Goal: Information Seeking & Learning: Learn about a topic

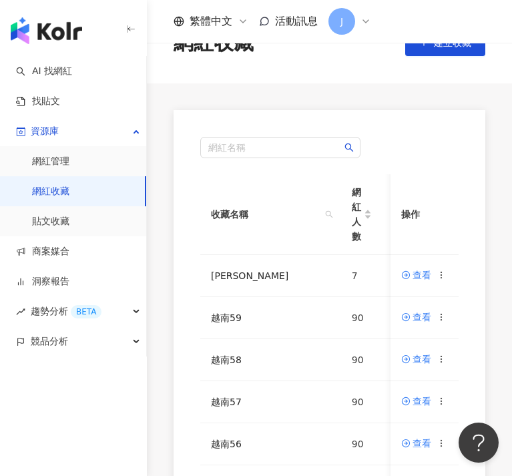
click at [148, 409] on div "網紅名稱 收藏名稱 網紅人數 最後編輯時間 建立者 操作 MERRELL 7 [DATE] 15:02 J [PERSON_NAME] 查看 越南59 90 …" at bounding box center [329, 427] width 365 height 635
click at [441, 315] on circle at bounding box center [441, 314] width 1 height 1
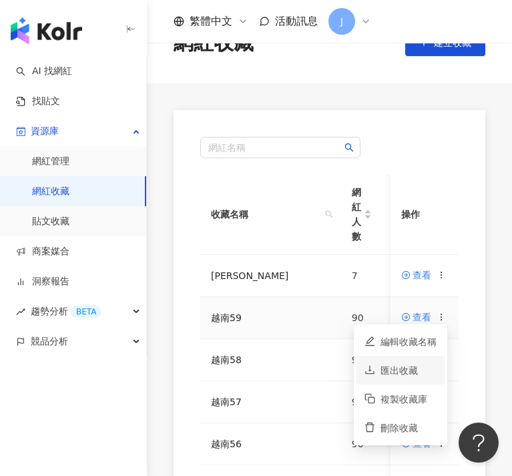
click at [409, 366] on div "匯出收藏" at bounding box center [409, 370] width 56 height 15
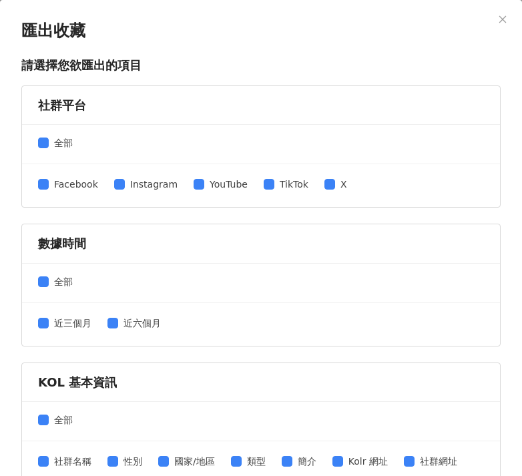
click at [314, 181] on div "Facebook Instagram YouTube TikTok X" at bounding box center [198, 185] width 320 height 17
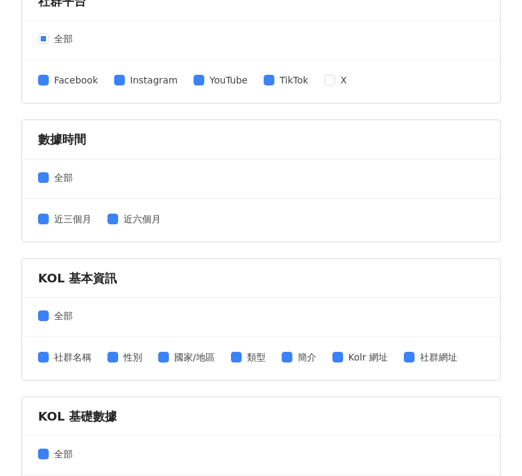
scroll to position [213, 0]
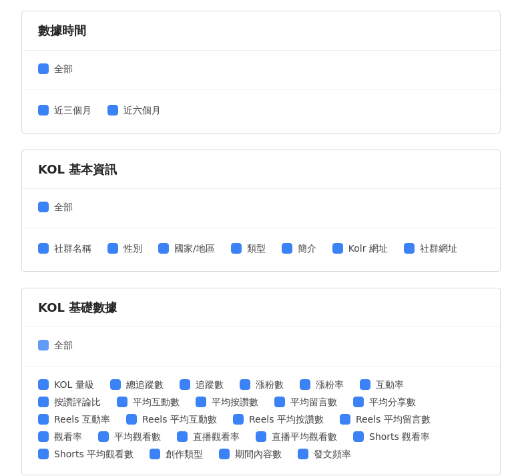
click at [51, 341] on span "全部" at bounding box center [63, 345] width 29 height 15
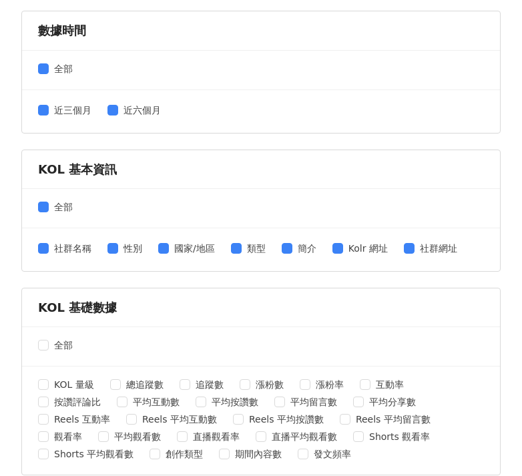
scroll to position [438, 0]
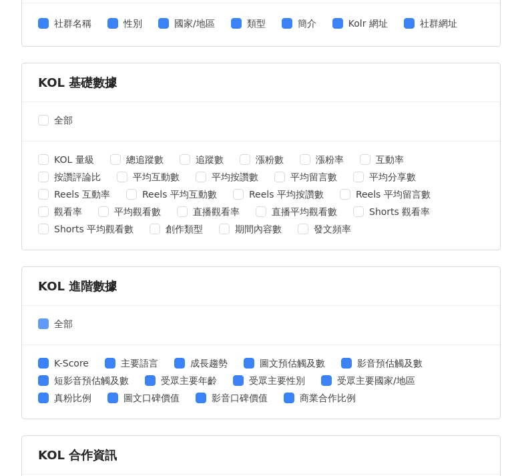
click at [46, 327] on span at bounding box center [43, 324] width 11 height 11
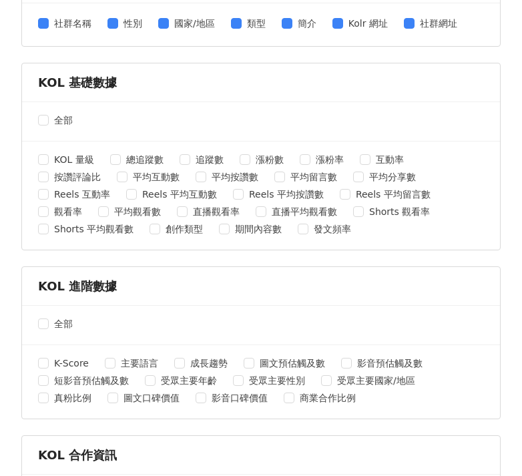
scroll to position [563, 0]
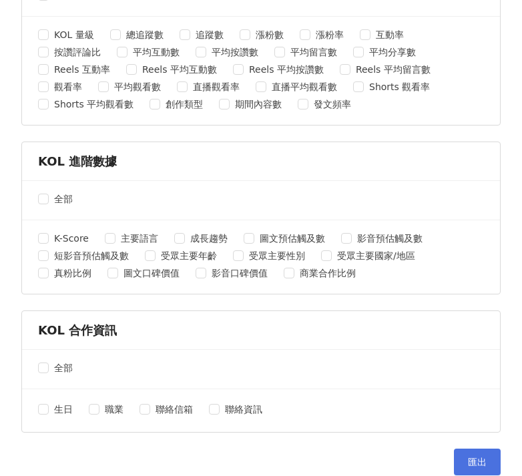
click at [468, 457] on span "匯出" at bounding box center [477, 462] width 19 height 11
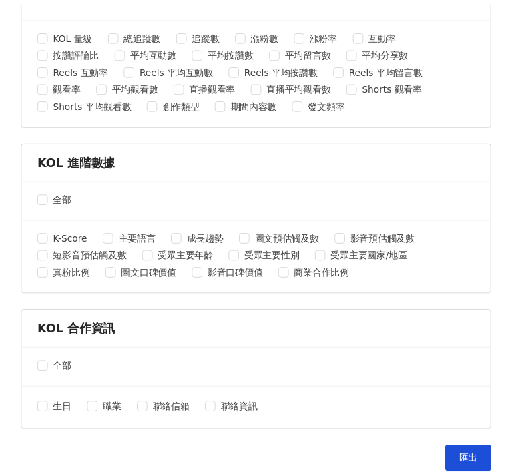
scroll to position [0, 0]
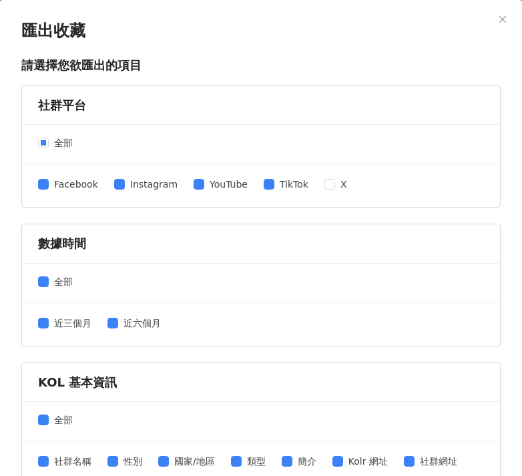
click at [498, 19] on icon "close" at bounding box center [502, 19] width 9 height 9
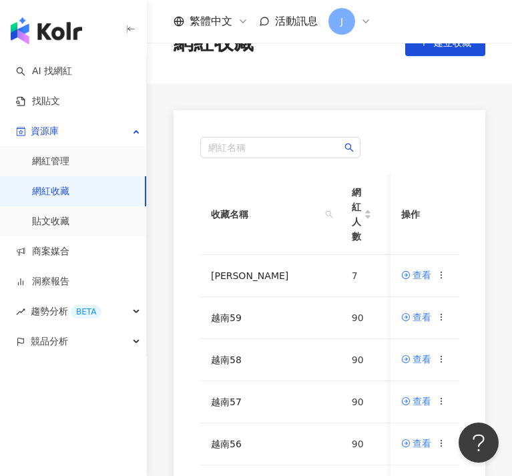
click at [491, 23] on div "繁體中文 活動訊息 J" at bounding box center [329, 21] width 365 height 43
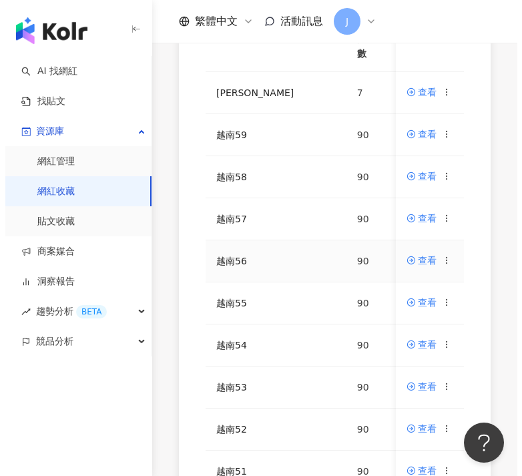
scroll to position [114, 0]
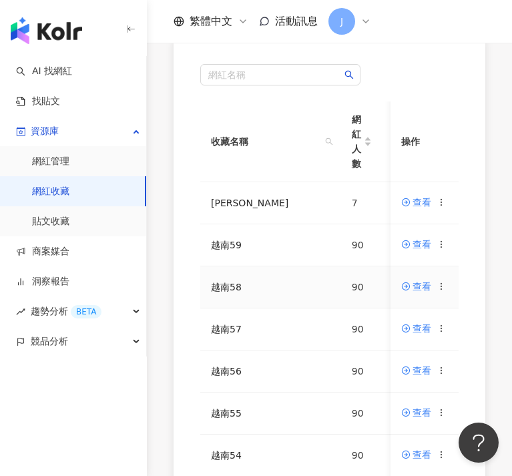
click at [442, 283] on icon at bounding box center [441, 286] width 9 height 9
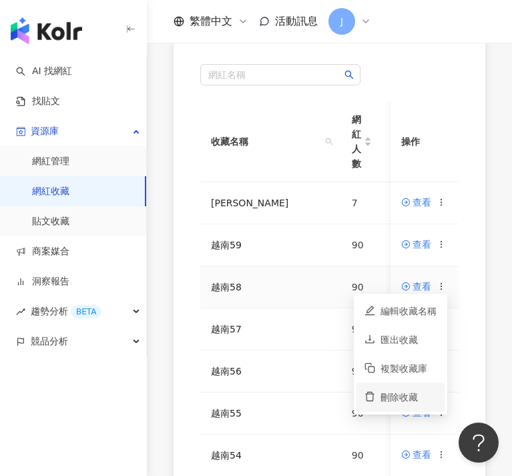
click at [420, 389] on li "刪除收藏" at bounding box center [401, 397] width 88 height 29
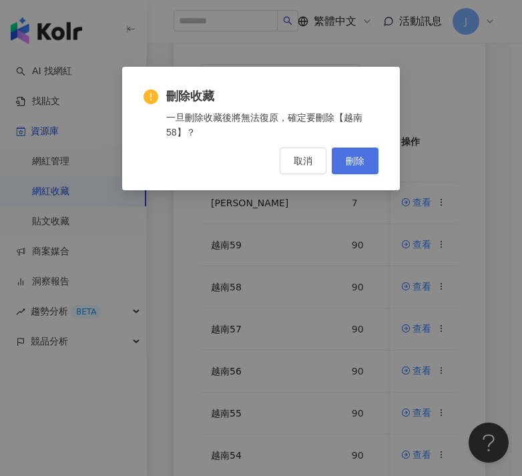
click at [355, 159] on span "刪除" at bounding box center [355, 161] width 19 height 11
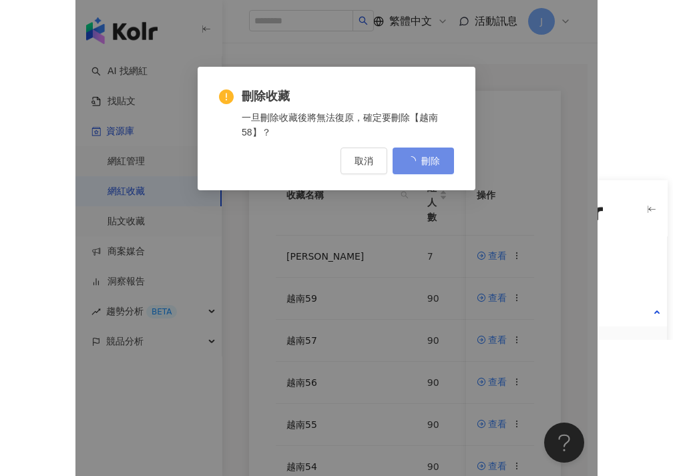
scroll to position [0, 0]
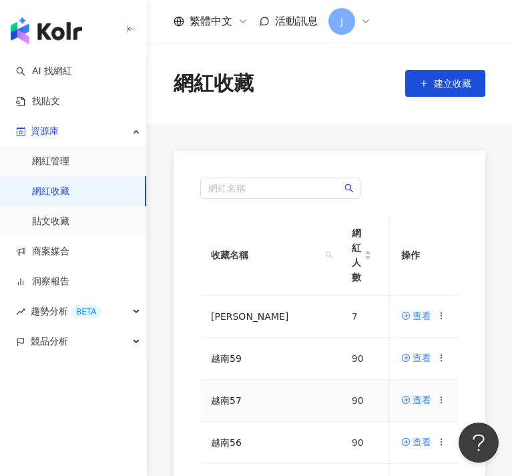
click at [440, 397] on icon at bounding box center [441, 399] width 9 height 9
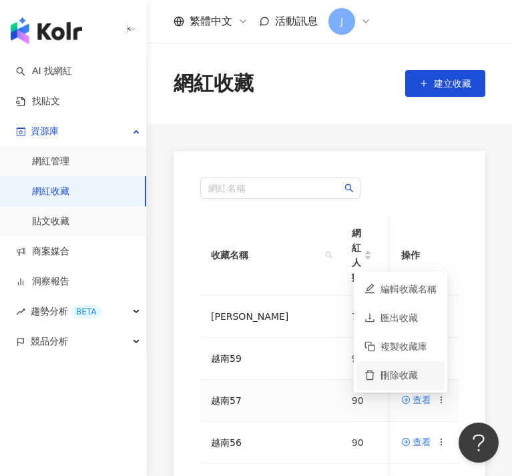
click at [411, 377] on div "刪除收藏" at bounding box center [409, 375] width 56 height 15
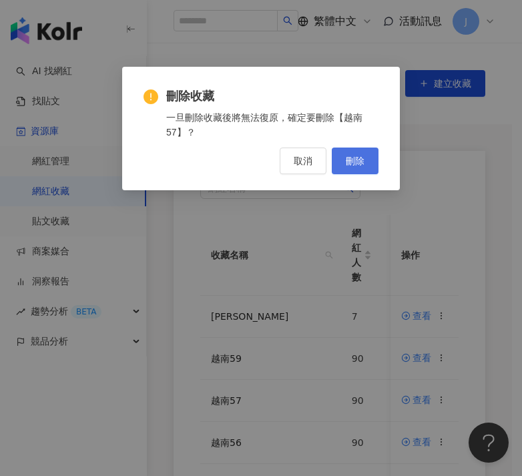
click at [361, 149] on button "刪除" at bounding box center [355, 161] width 47 height 27
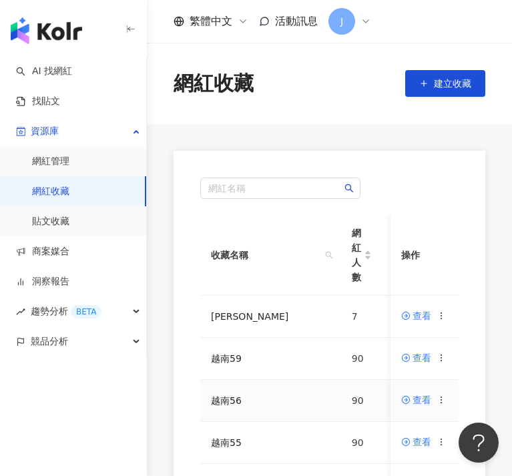
click at [443, 401] on icon at bounding box center [441, 399] width 9 height 9
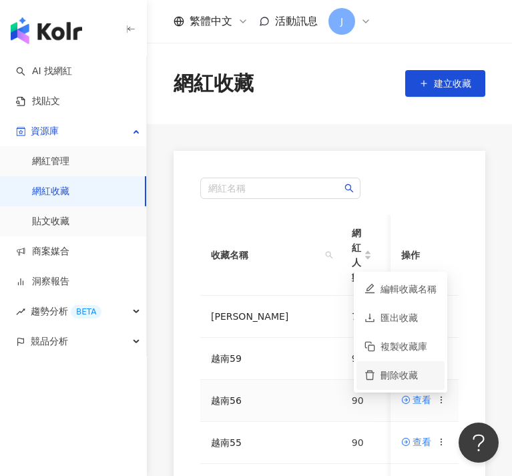
click at [413, 371] on div "刪除收藏" at bounding box center [409, 375] width 56 height 15
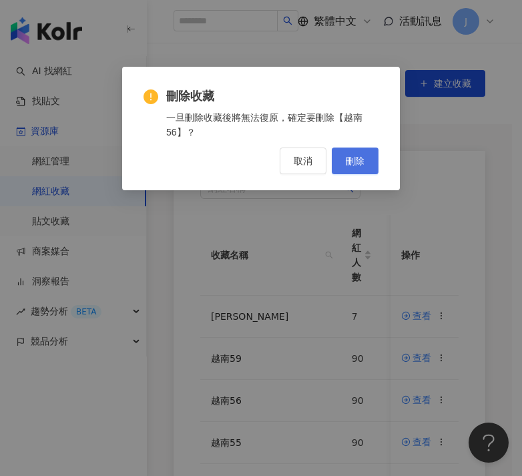
click at [369, 163] on button "刪除" at bounding box center [355, 161] width 47 height 27
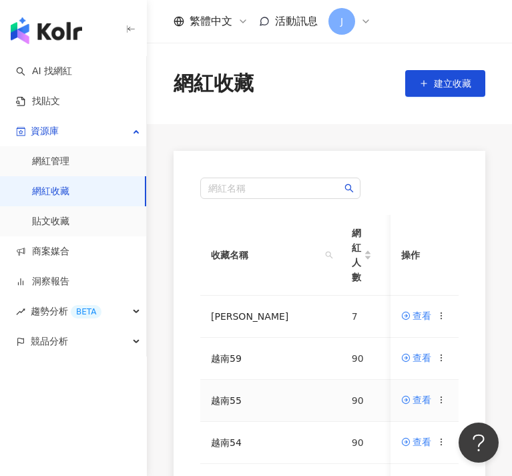
click at [444, 400] on icon at bounding box center [441, 399] width 9 height 9
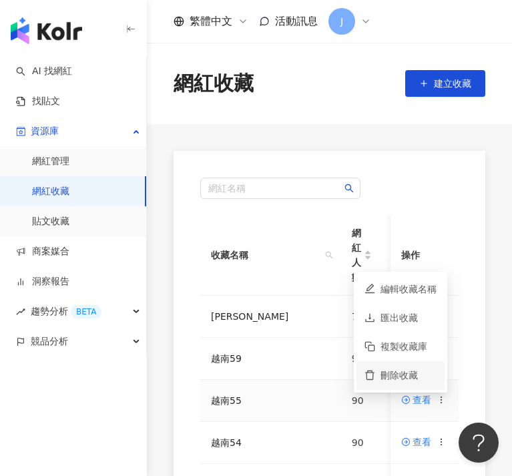
click at [422, 377] on div "刪除收藏" at bounding box center [409, 375] width 56 height 15
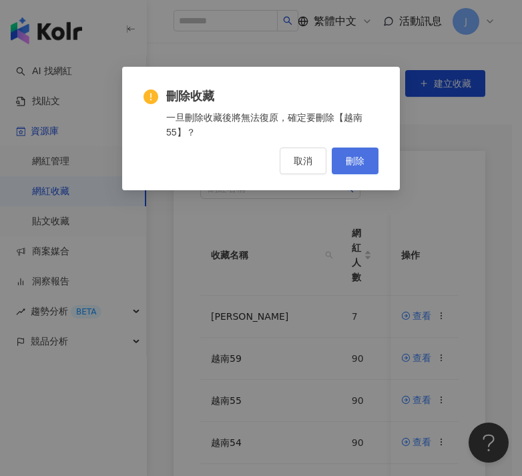
click at [377, 166] on button "刪除" at bounding box center [355, 161] width 47 height 27
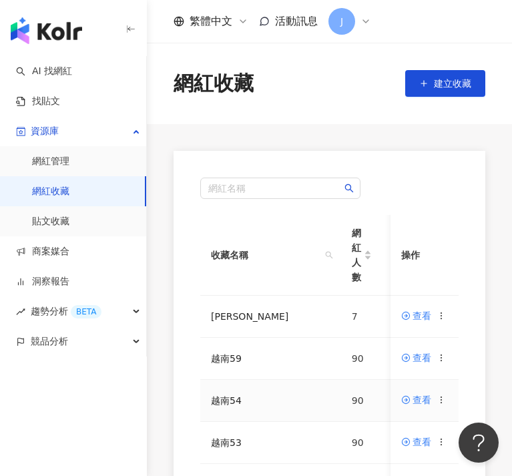
click at [443, 399] on icon at bounding box center [441, 399] width 9 height 9
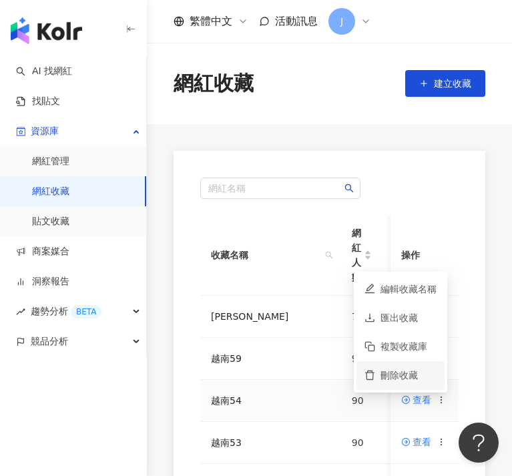
click at [417, 370] on div "刪除收藏" at bounding box center [409, 375] width 56 height 15
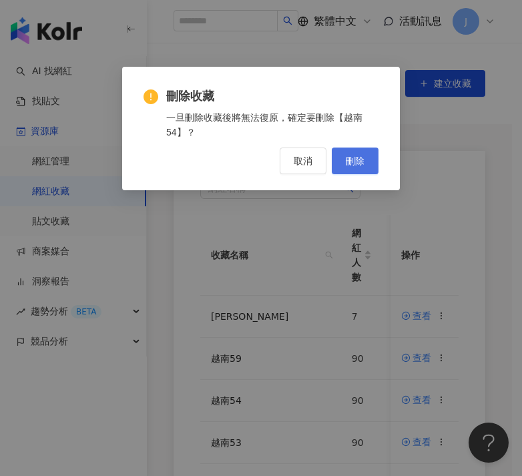
click at [366, 154] on button "刪除" at bounding box center [355, 161] width 47 height 27
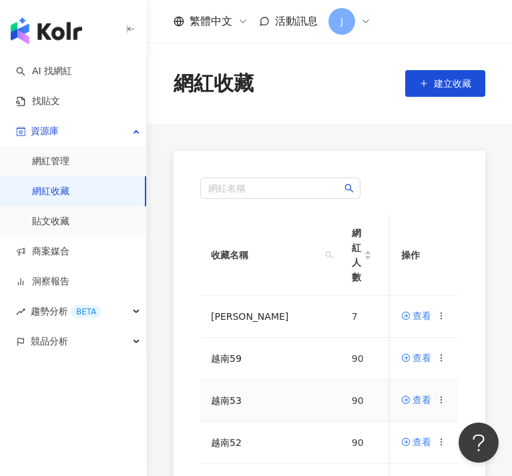
click at [444, 403] on icon at bounding box center [441, 399] width 9 height 9
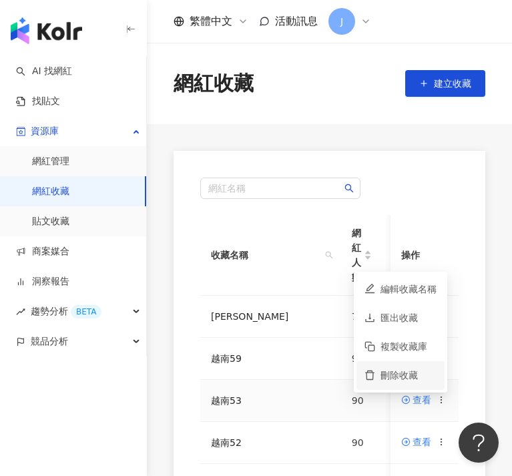
click at [430, 377] on div "刪除收藏" at bounding box center [409, 375] width 56 height 15
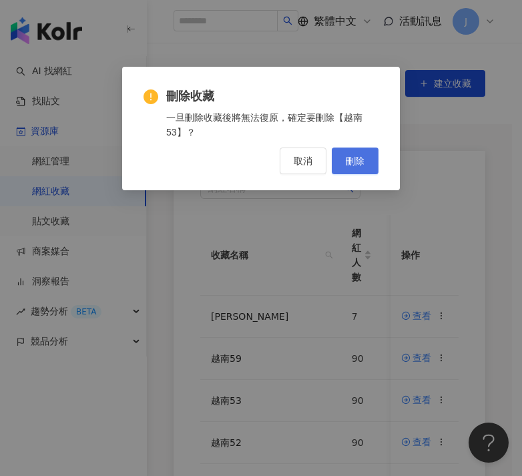
click at [357, 170] on button "刪除" at bounding box center [355, 161] width 47 height 27
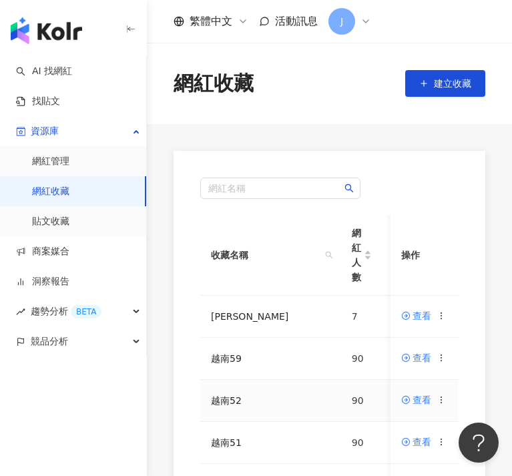
click at [442, 401] on icon at bounding box center [441, 399] width 9 height 9
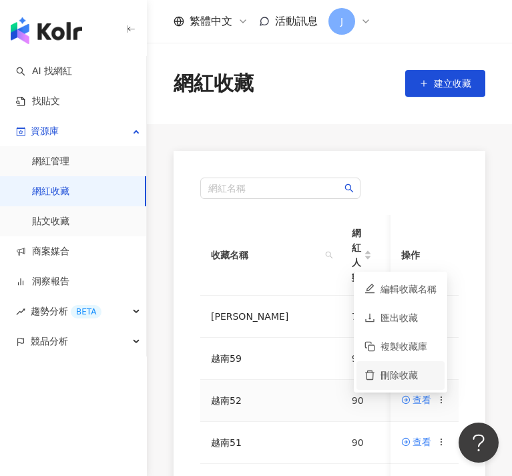
click at [434, 375] on div "刪除收藏" at bounding box center [409, 375] width 56 height 15
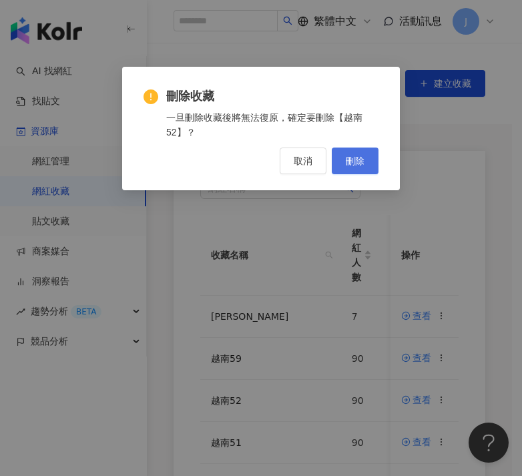
click at [344, 162] on button "刪除" at bounding box center [355, 161] width 47 height 27
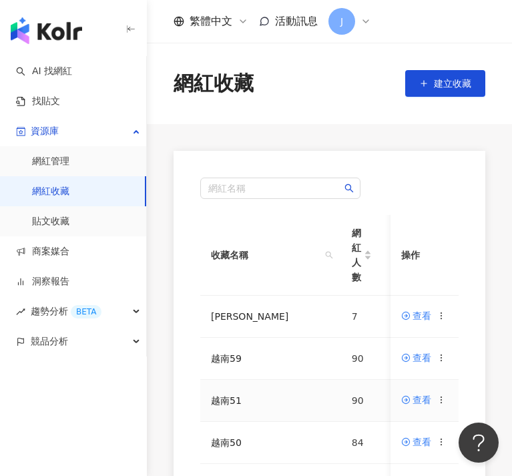
click at [441, 403] on circle at bounding box center [441, 402] width 1 height 1
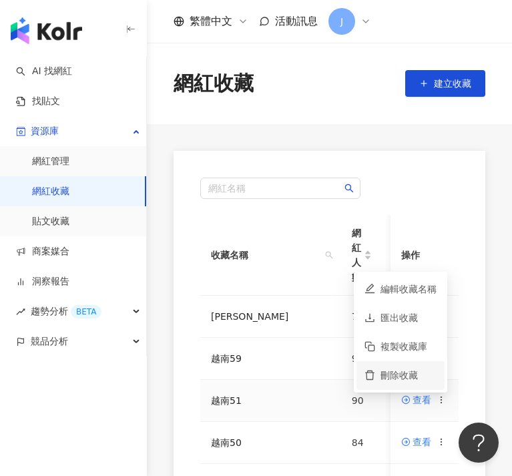
click at [413, 378] on div "刪除收藏" at bounding box center [409, 375] width 56 height 15
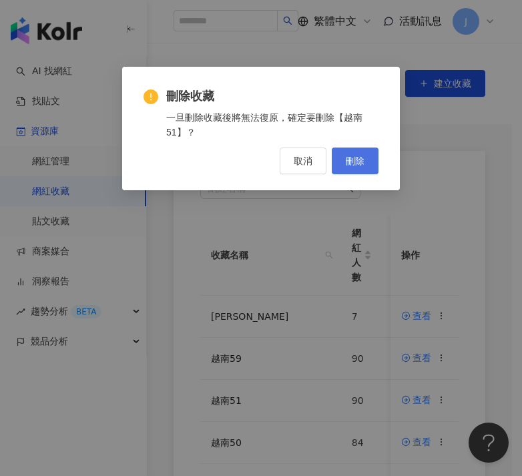
click at [359, 162] on span "刪除" at bounding box center [355, 161] width 19 height 11
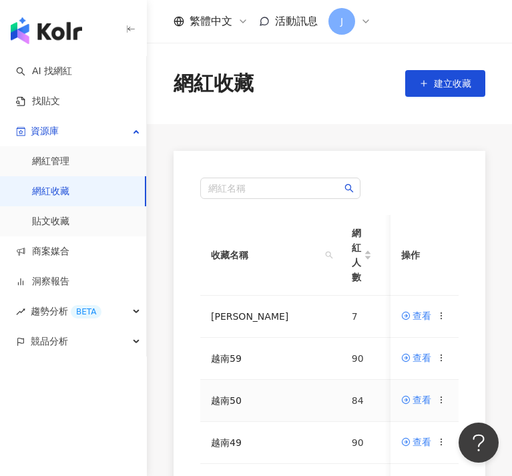
click at [441, 405] on div at bounding box center [441, 400] width 9 height 15
click at [441, 402] on icon at bounding box center [441, 399] width 9 height 9
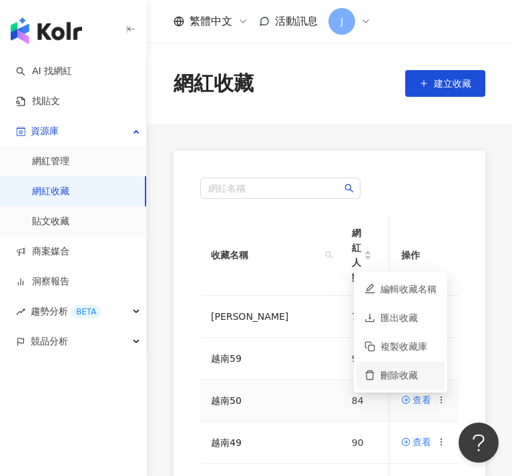
click at [411, 377] on div "刪除收藏" at bounding box center [409, 375] width 56 height 15
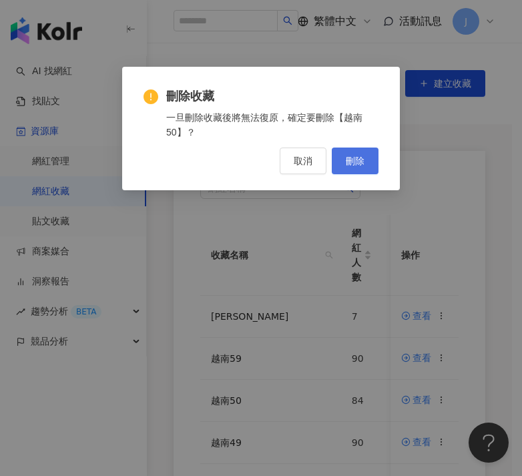
click at [353, 164] on span "刪除" at bounding box center [355, 161] width 19 height 11
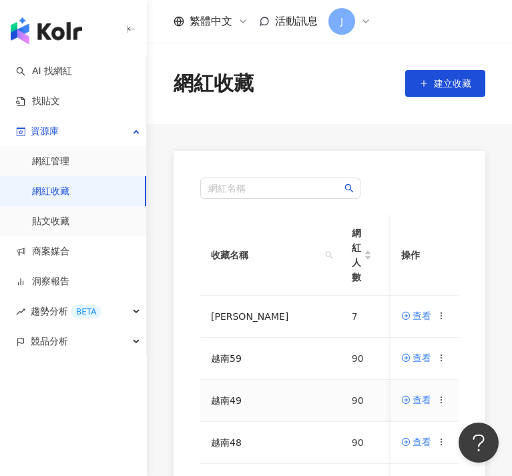
click at [442, 401] on icon at bounding box center [441, 399] width 9 height 9
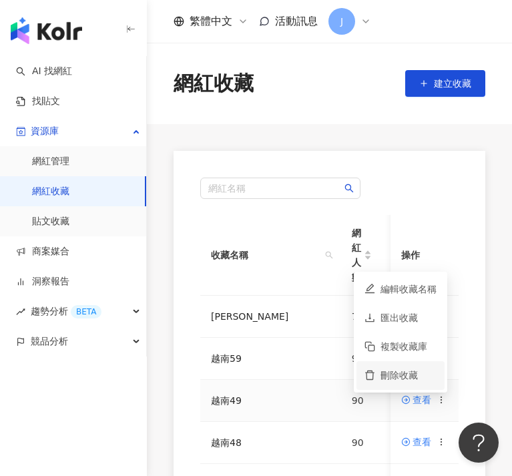
click at [399, 371] on div "刪除收藏" at bounding box center [409, 375] width 56 height 15
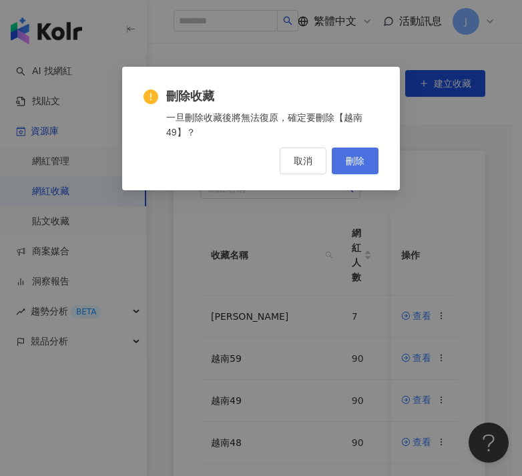
click at [361, 169] on button "刪除" at bounding box center [355, 161] width 47 height 27
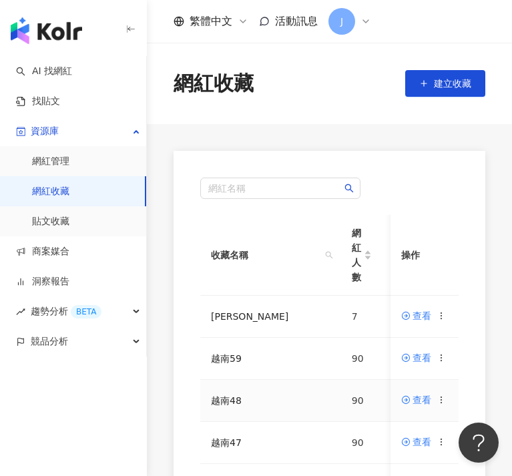
click at [441, 403] on circle at bounding box center [441, 402] width 1 height 1
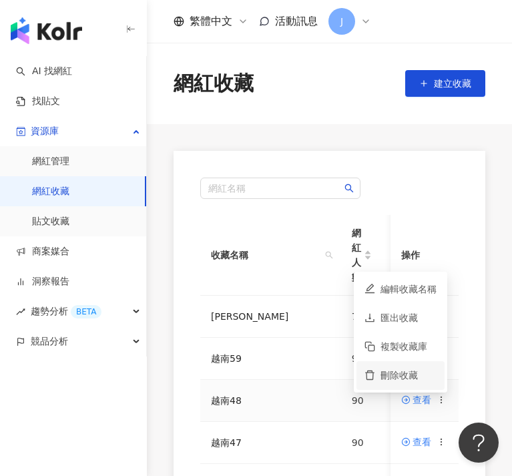
click at [413, 379] on div "刪除收藏" at bounding box center [409, 375] width 56 height 15
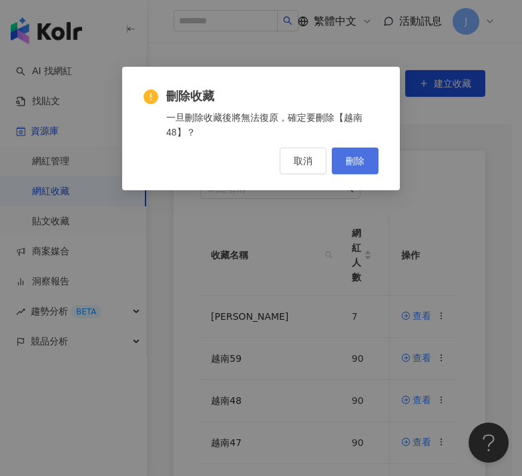
click at [359, 166] on span "刪除" at bounding box center [355, 161] width 19 height 11
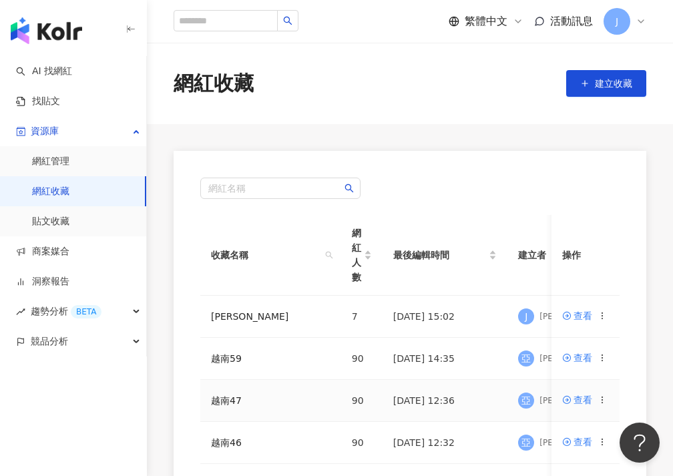
click at [511, 405] on div at bounding box center [602, 400] width 9 height 15
click at [511, 402] on icon at bounding box center [602, 399] width 9 height 9
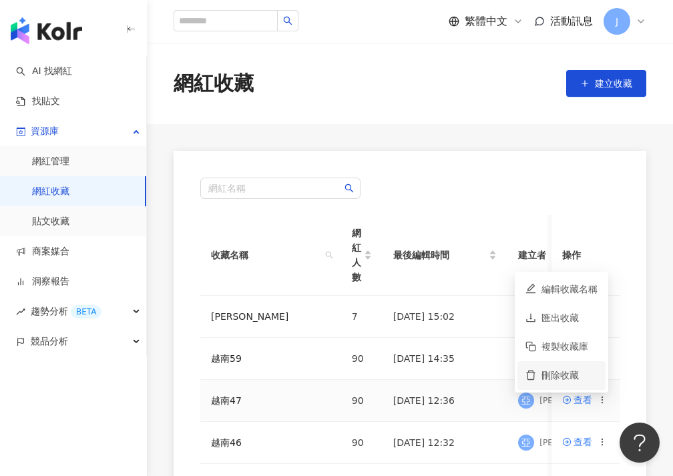
click at [511, 379] on div "刪除收藏" at bounding box center [570, 375] width 56 height 15
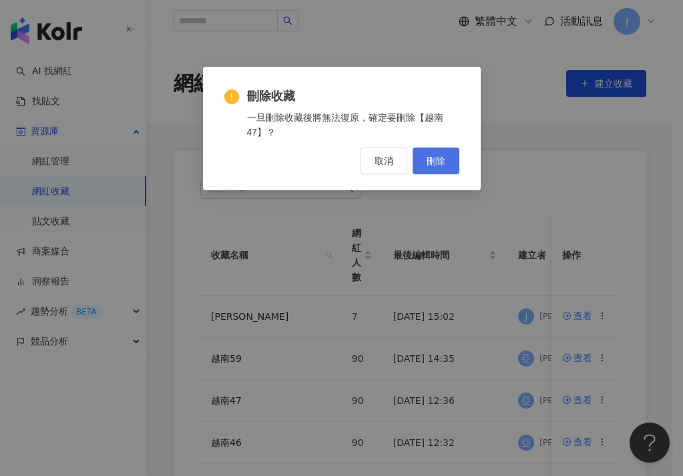
click at [437, 168] on button "刪除" at bounding box center [436, 161] width 47 height 27
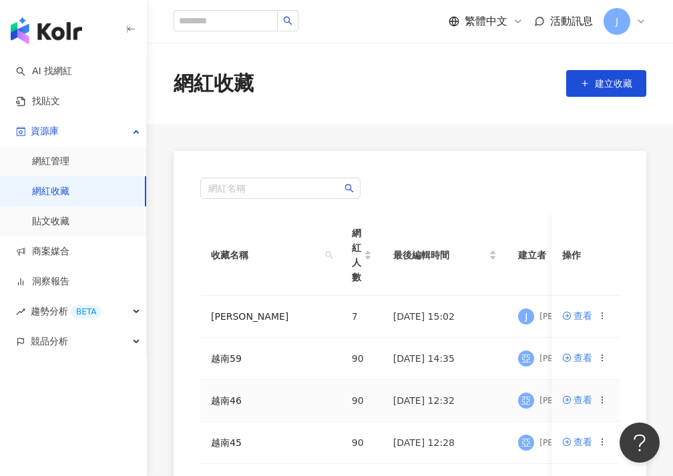
click at [511, 401] on icon at bounding box center [602, 399] width 9 height 9
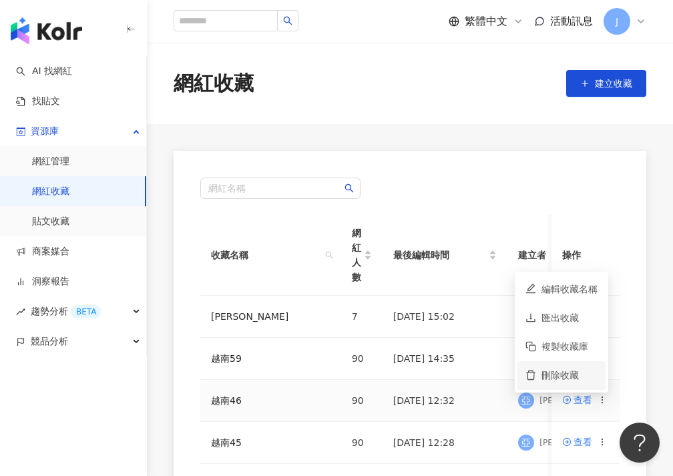
click at [511, 379] on div "刪除收藏" at bounding box center [570, 375] width 56 height 15
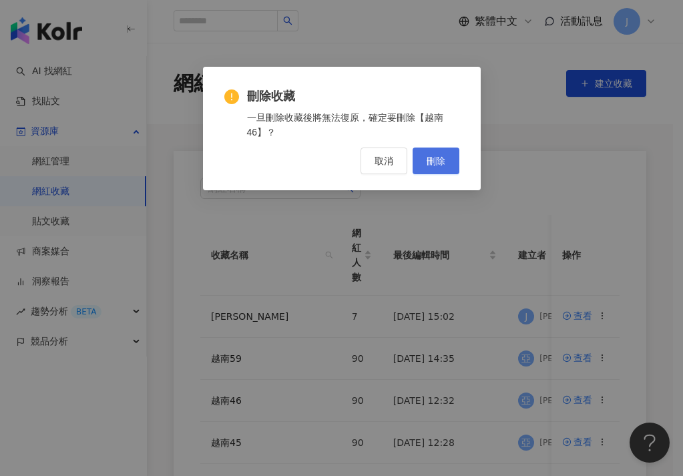
click at [431, 154] on button "刪除" at bounding box center [436, 161] width 47 height 27
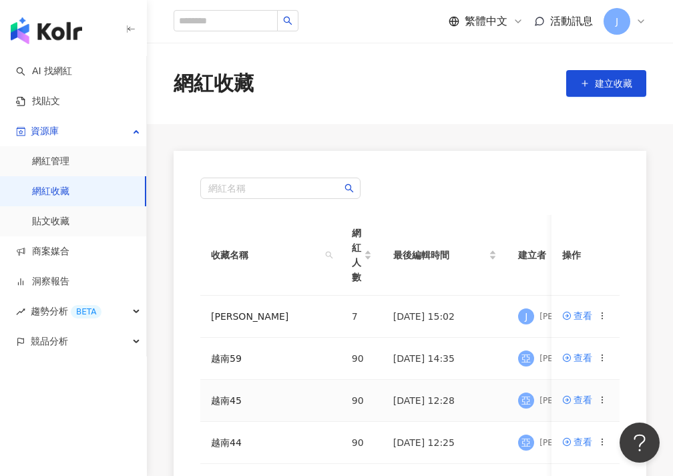
click at [511, 397] on icon at bounding box center [602, 399] width 9 height 9
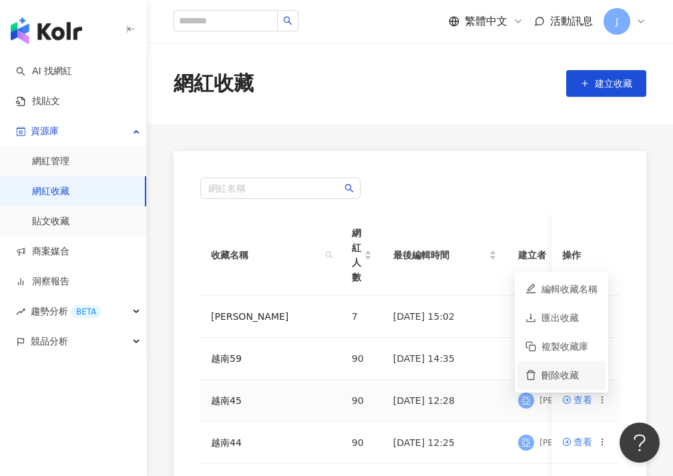
click at [511, 375] on div "刪除收藏" at bounding box center [570, 375] width 56 height 15
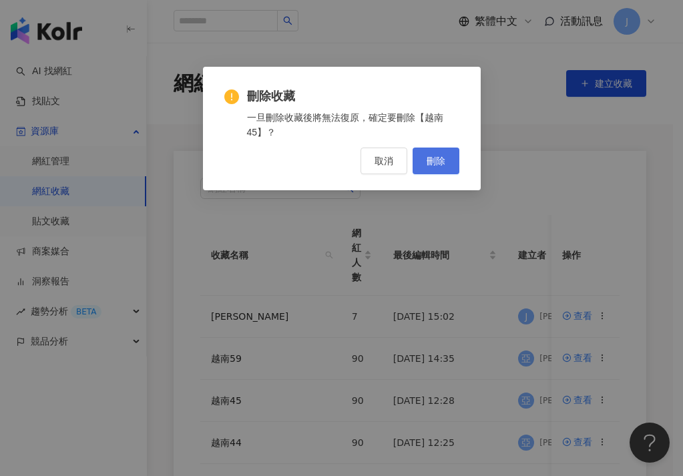
click at [442, 161] on span "刪除" at bounding box center [436, 161] width 19 height 11
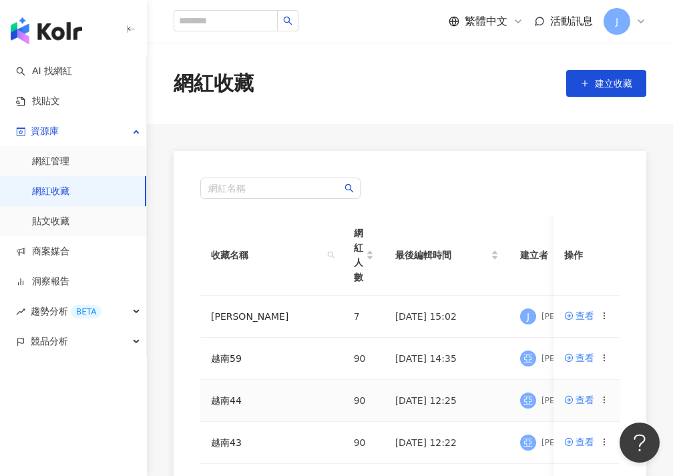
click at [511, 400] on circle at bounding box center [604, 399] width 1 height 1
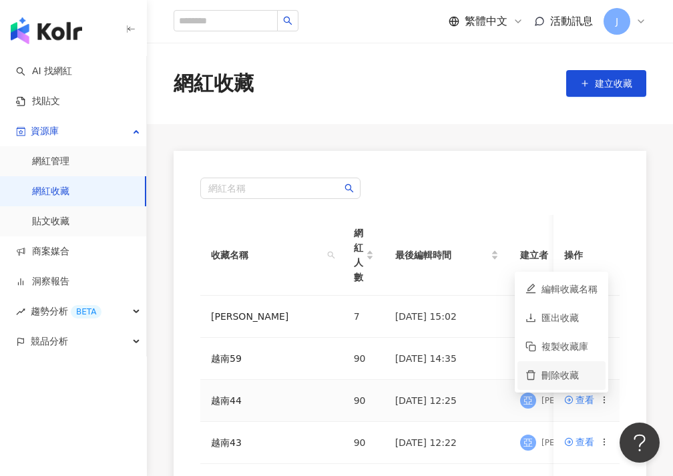
click at [511, 369] on div "刪除收藏" at bounding box center [570, 375] width 56 height 15
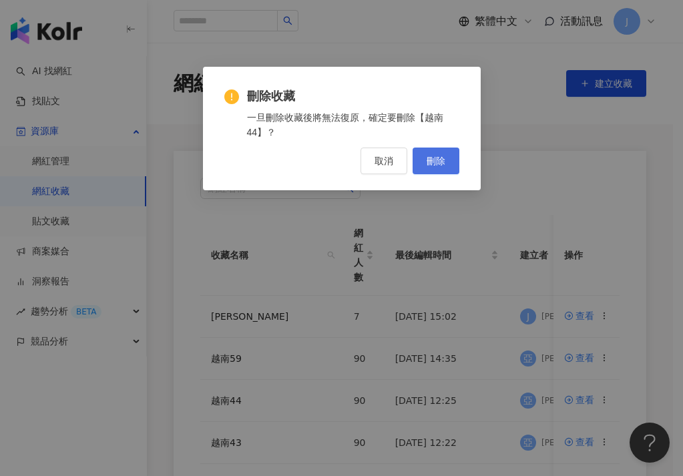
click at [437, 168] on button "刪除" at bounding box center [436, 161] width 47 height 27
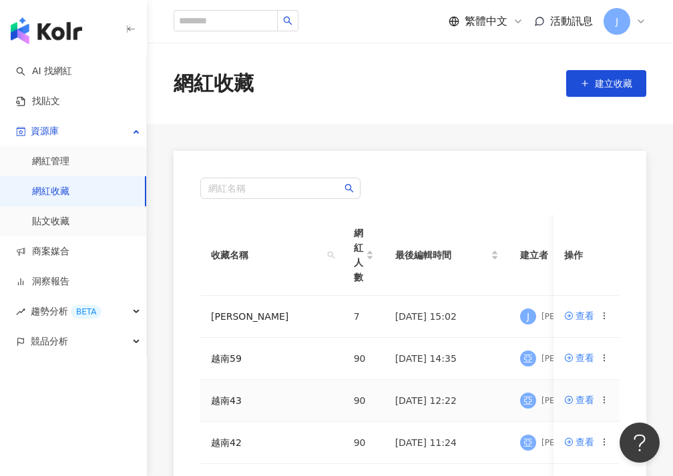
click at [511, 399] on icon at bounding box center [604, 399] width 9 height 9
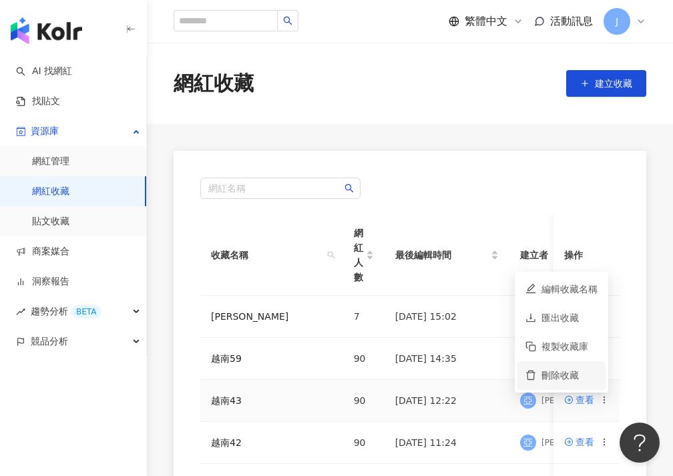
click at [511, 381] on div "刪除收藏" at bounding box center [570, 375] width 56 height 15
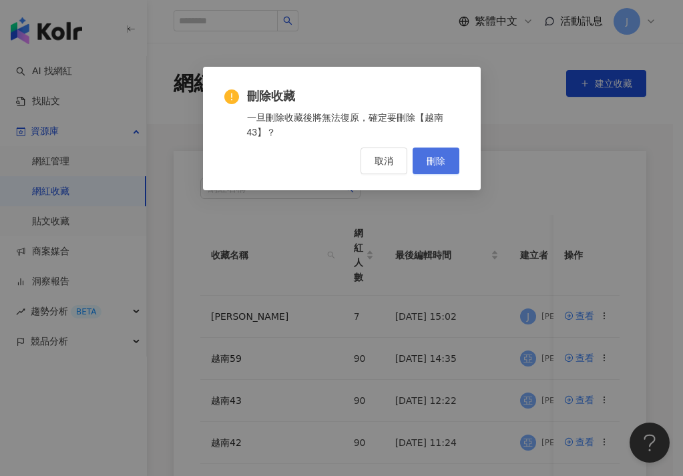
click at [453, 164] on button "刪除" at bounding box center [436, 161] width 47 height 27
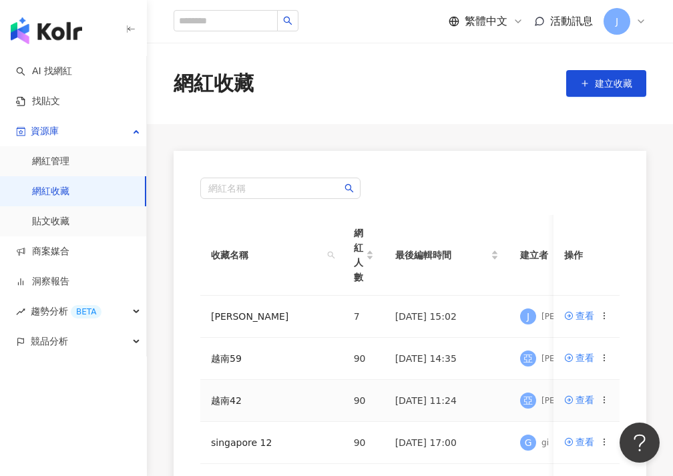
click at [511, 399] on icon at bounding box center [604, 399] width 9 height 9
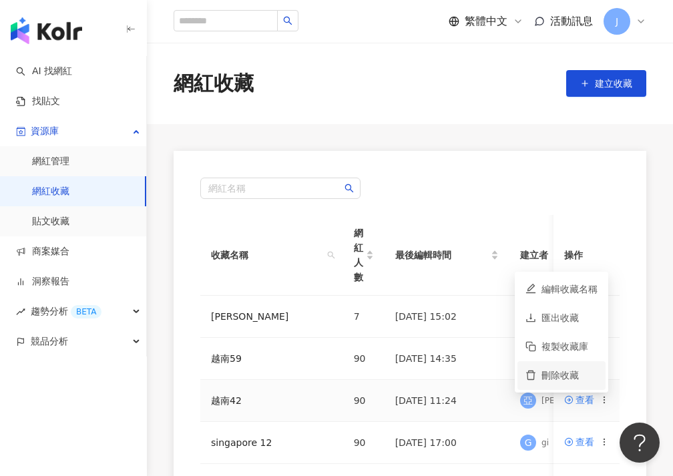
click at [511, 369] on div "刪除收藏" at bounding box center [570, 375] width 56 height 15
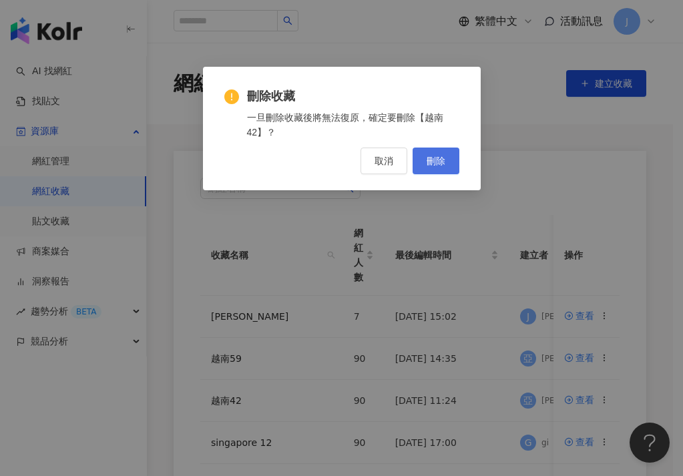
click at [437, 162] on span "刪除" at bounding box center [436, 161] width 19 height 11
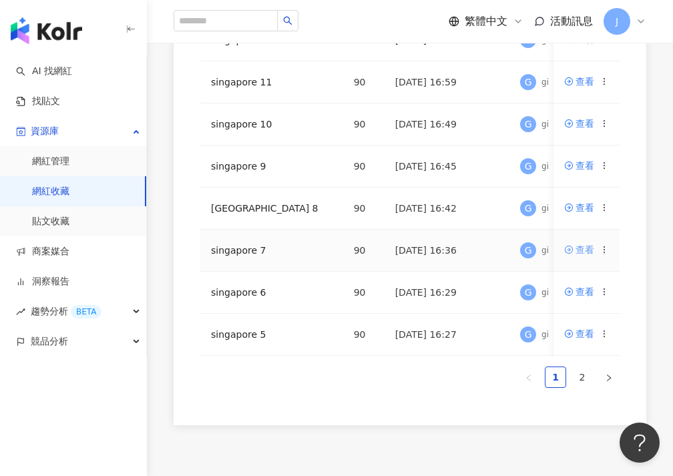
scroll to position [468, 0]
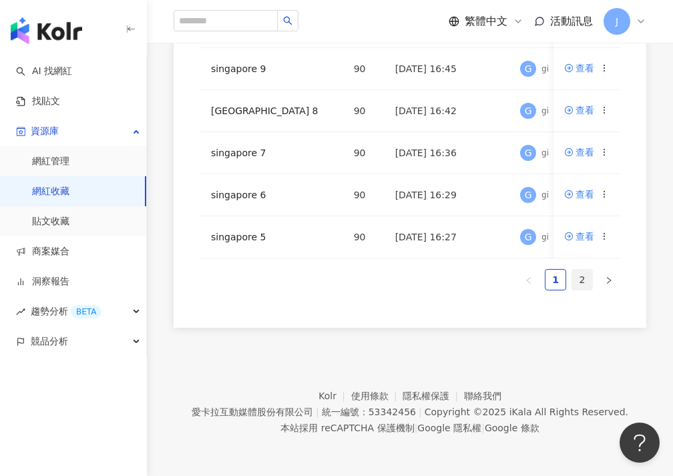
click at [511, 276] on link "2" at bounding box center [582, 280] width 20 height 20
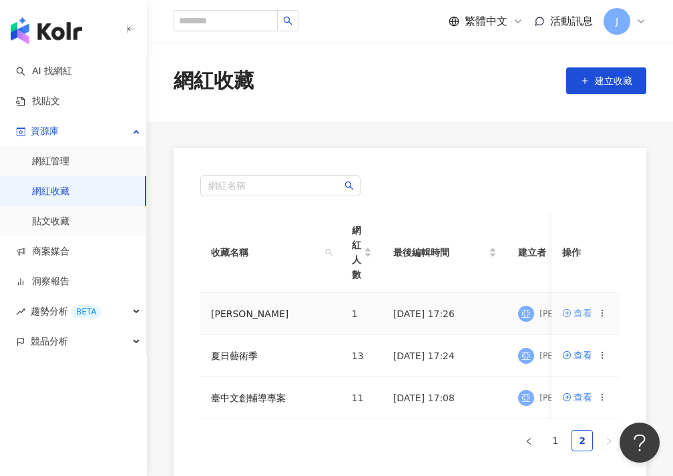
scroll to position [24, 0]
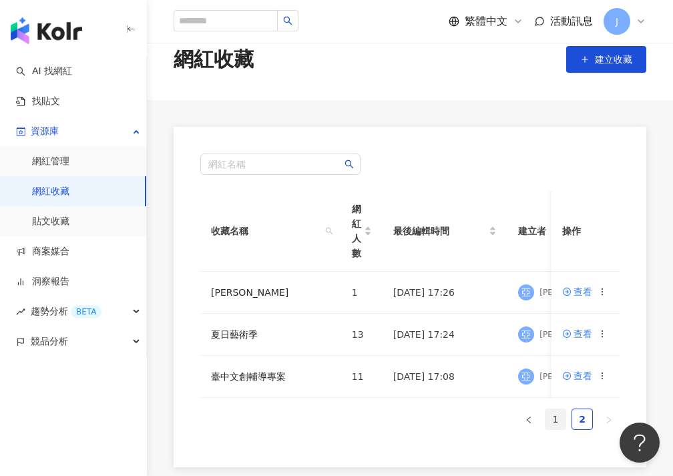
click at [511, 423] on link "1" at bounding box center [556, 419] width 20 height 20
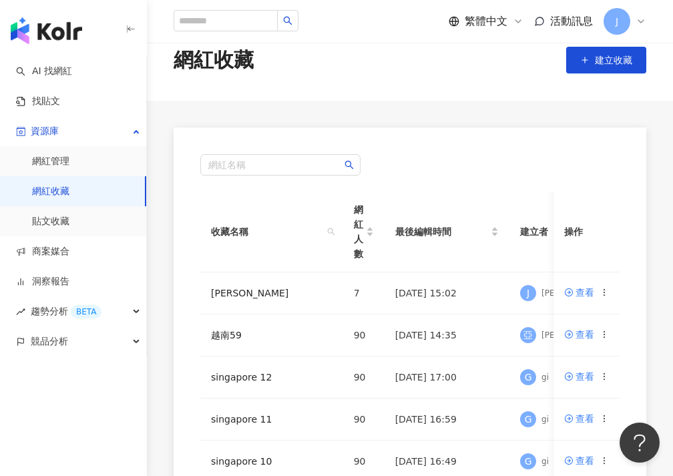
scroll to position [0, 0]
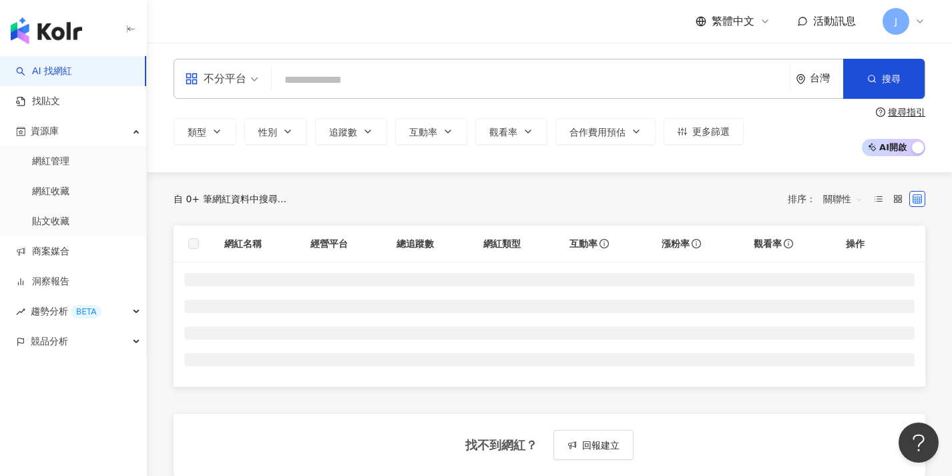
click at [72, 78] on link "AI 找網紅" at bounding box center [44, 71] width 56 height 13
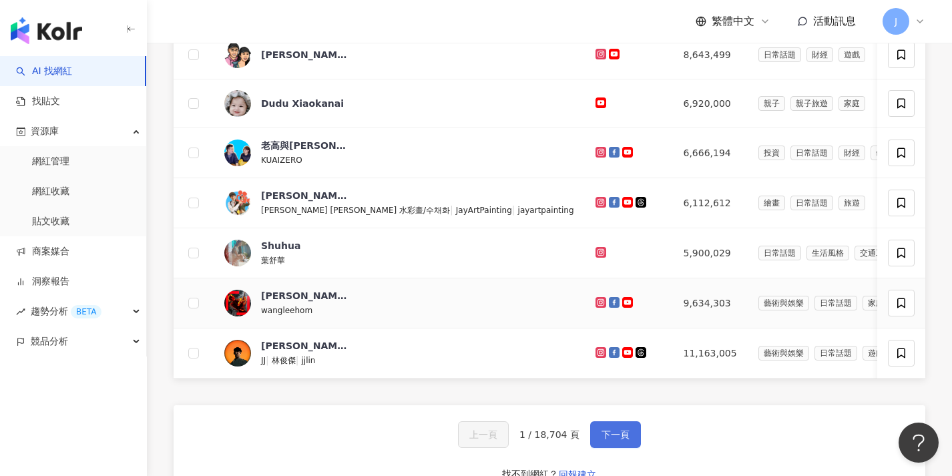
scroll to position [562, 0]
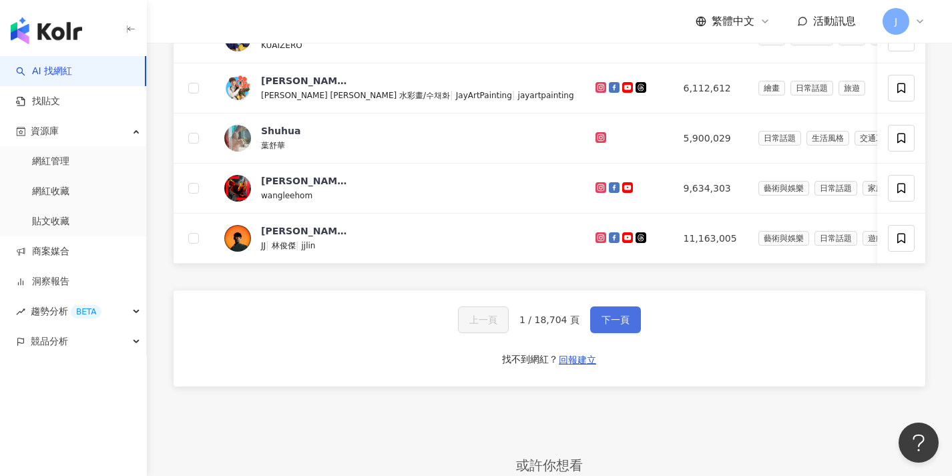
click at [602, 325] on span "下一頁" at bounding box center [616, 320] width 28 height 11
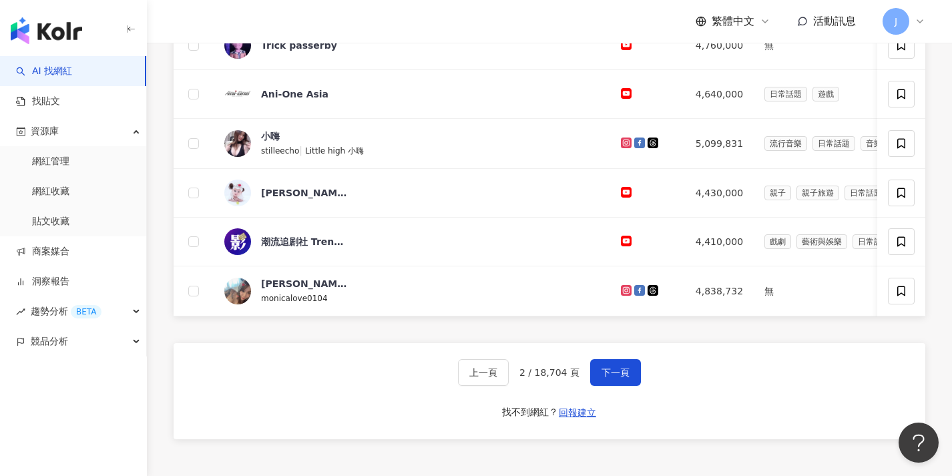
scroll to position [538, 0]
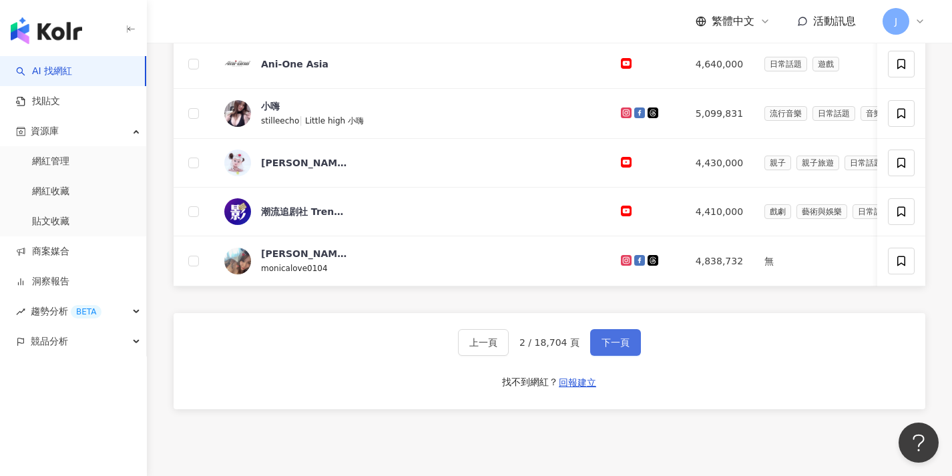
click at [629, 356] on button "下一頁" at bounding box center [615, 342] width 51 height 27
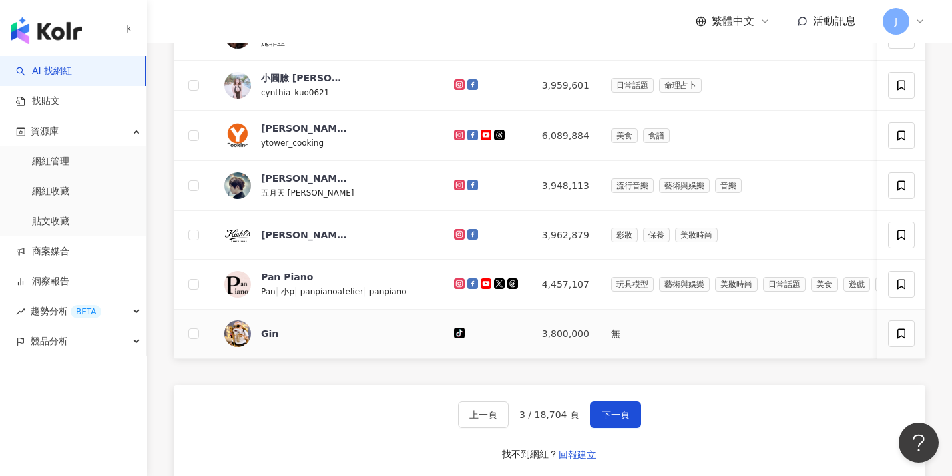
scroll to position [521, 0]
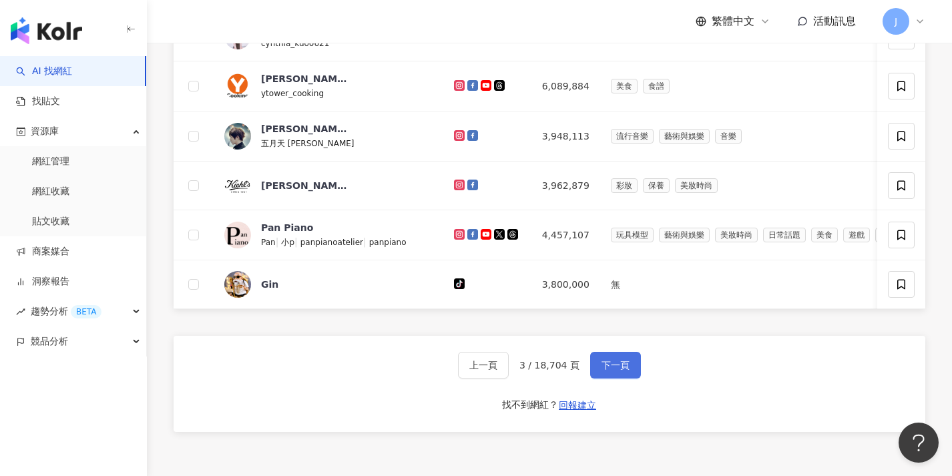
click at [634, 379] on button "下一頁" at bounding box center [615, 365] width 51 height 27
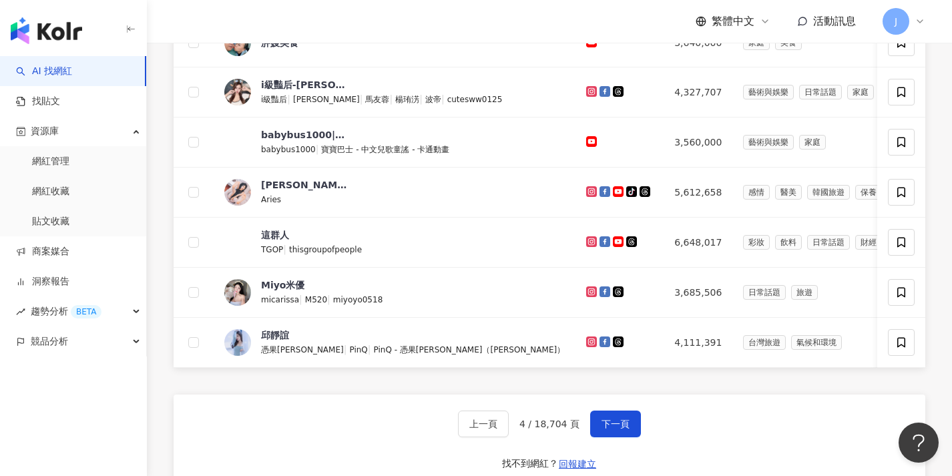
scroll to position [472, 0]
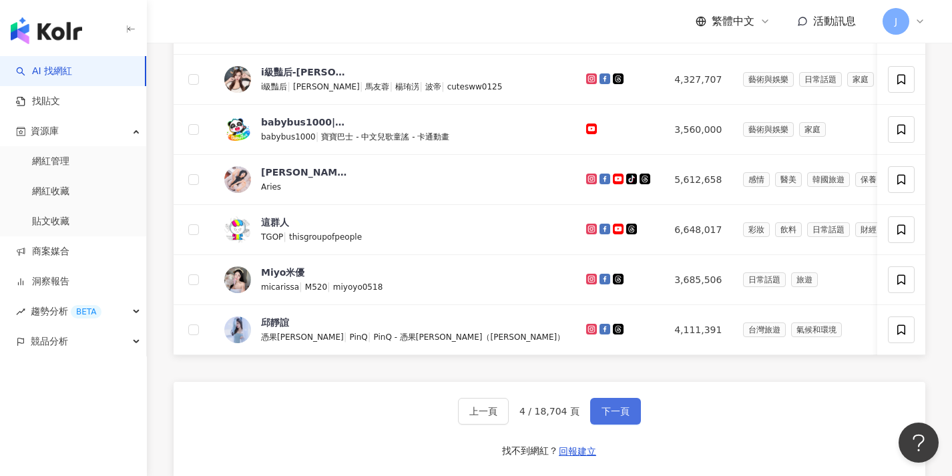
click at [630, 425] on button "下一頁" at bounding box center [615, 411] width 51 height 27
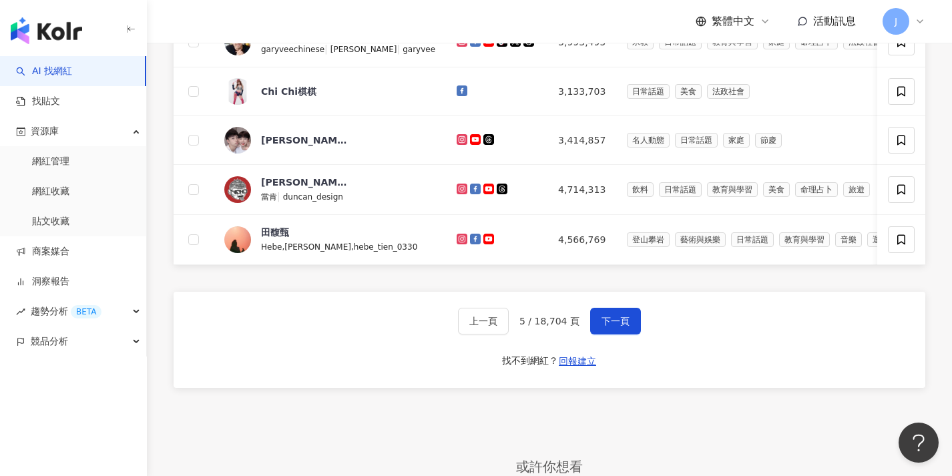
scroll to position [718, 0]
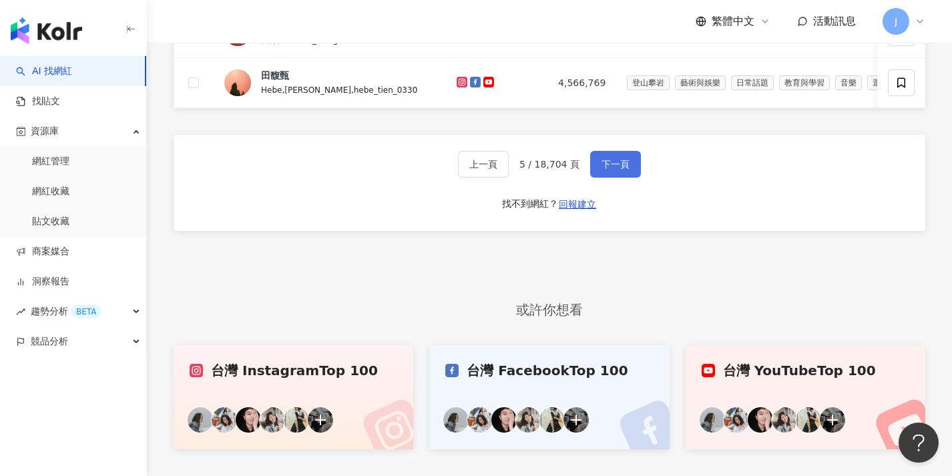
click at [597, 178] on button "下一頁" at bounding box center [615, 164] width 51 height 27
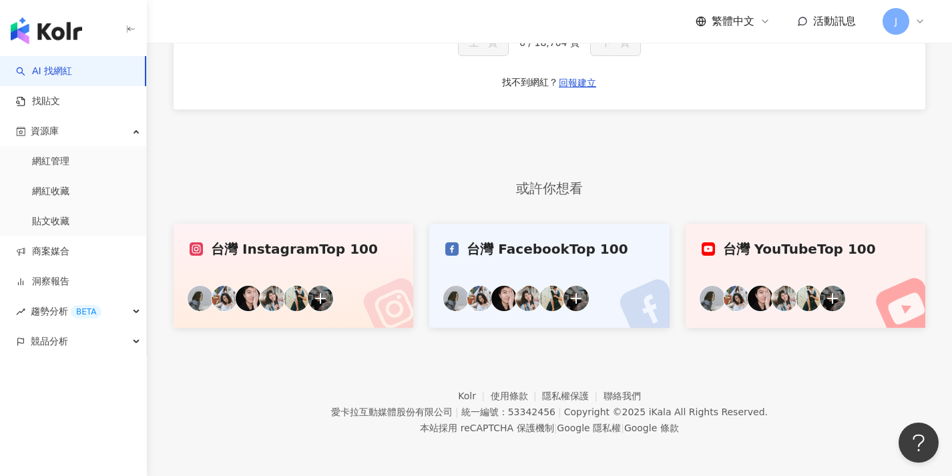
scroll to position [401, 0]
click at [605, 199] on div "或許你想看" at bounding box center [550, 189] width 752 height 38
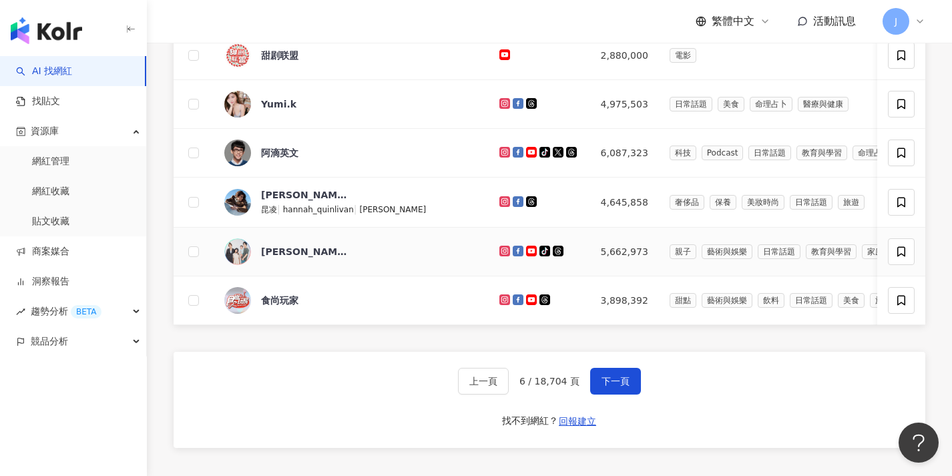
scroll to position [501, 0]
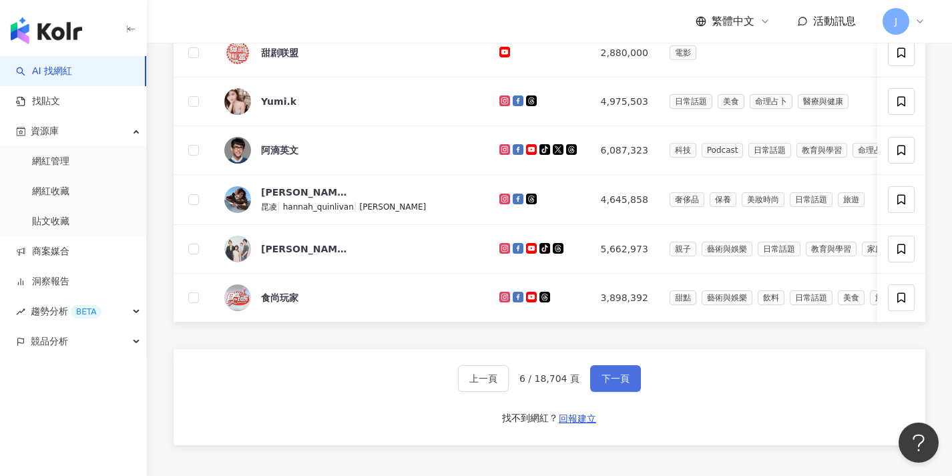
click at [613, 392] on button "下一頁" at bounding box center [615, 378] width 51 height 27
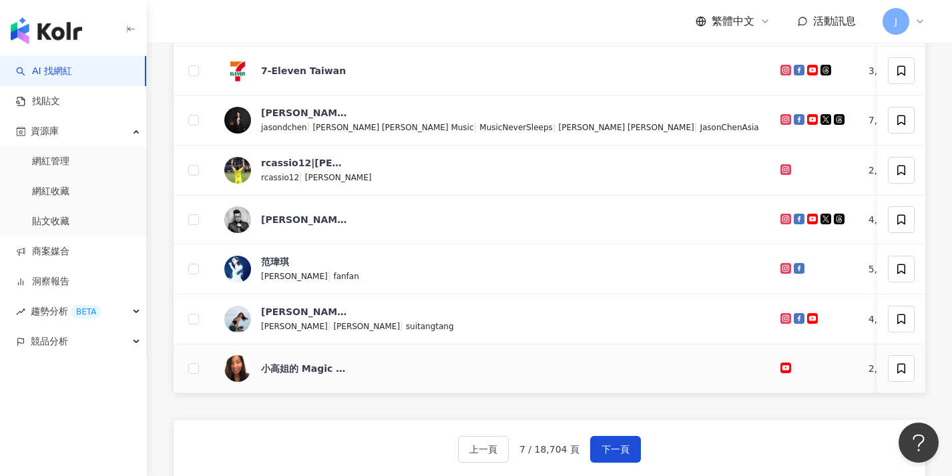
scroll to position [454, 0]
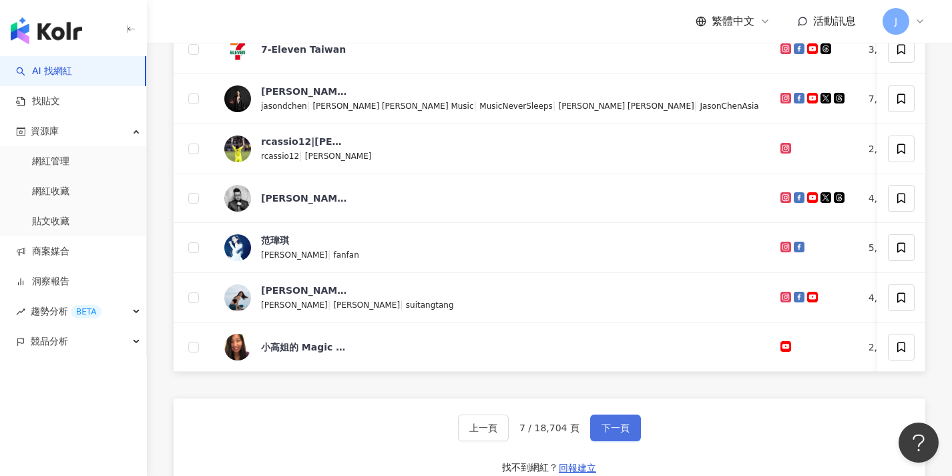
click at [624, 441] on button "下一頁" at bounding box center [615, 428] width 51 height 27
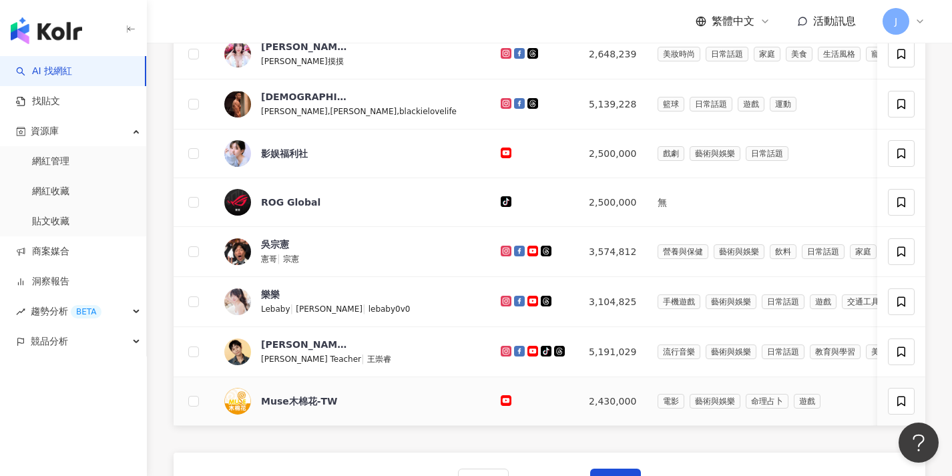
scroll to position [499, 0]
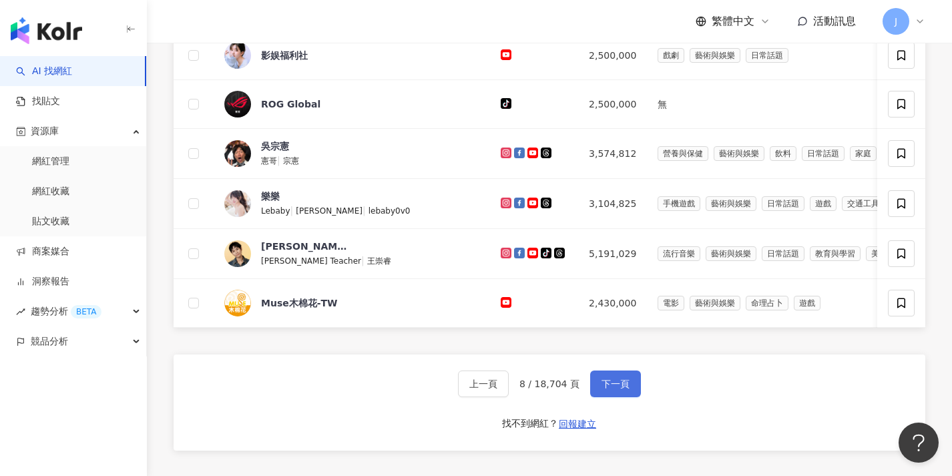
click at [613, 389] on span "下一頁" at bounding box center [616, 384] width 28 height 11
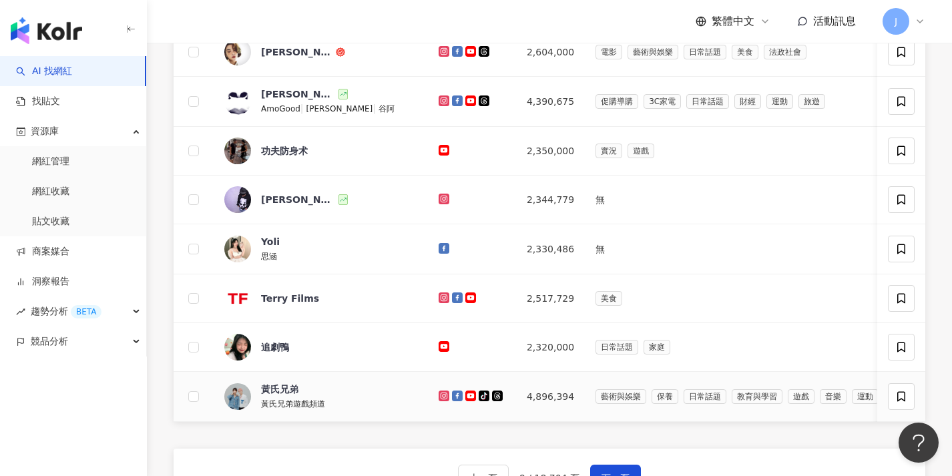
scroll to position [530, 0]
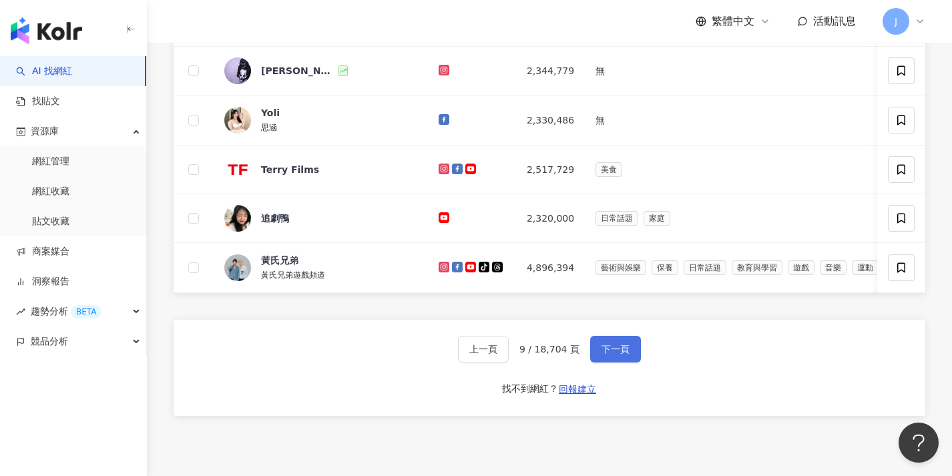
click at [625, 355] on span "下一頁" at bounding box center [616, 349] width 28 height 11
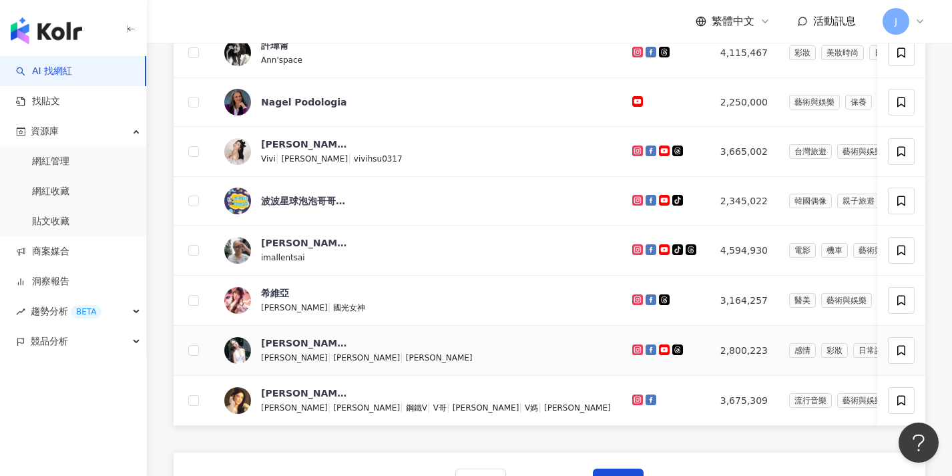
scroll to position [736, 0]
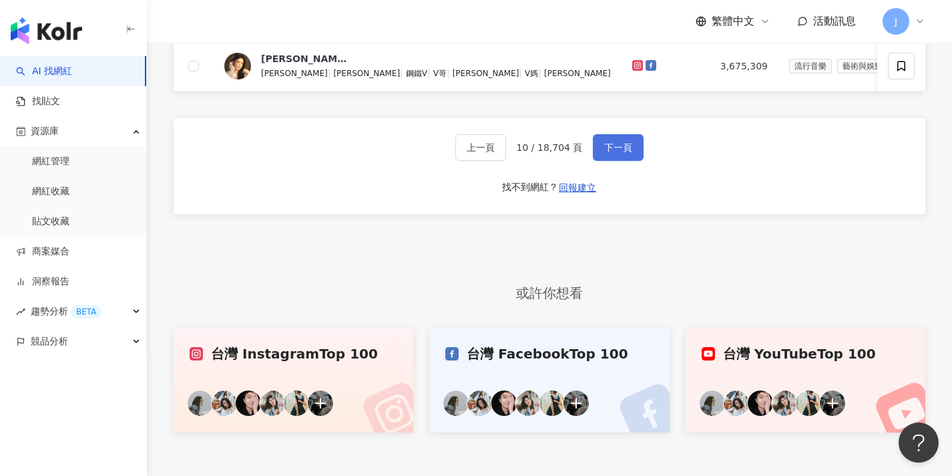
click at [606, 153] on span "下一頁" at bounding box center [618, 147] width 28 height 11
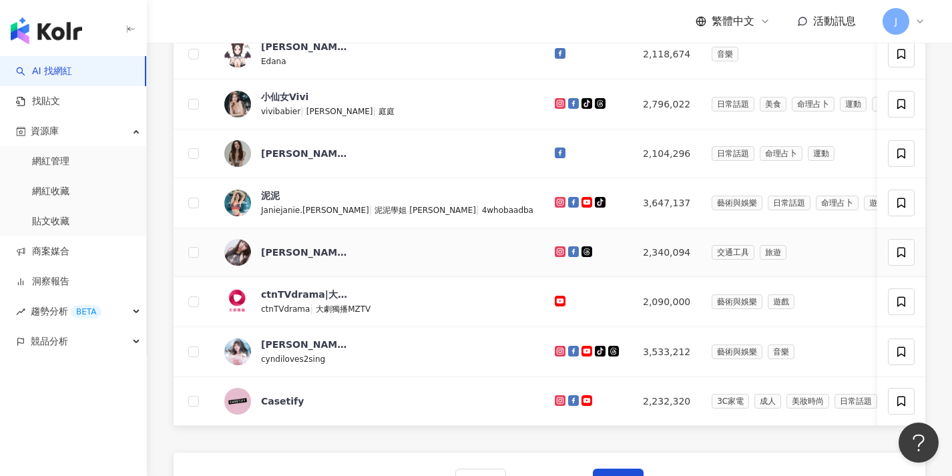
scroll to position [544, 0]
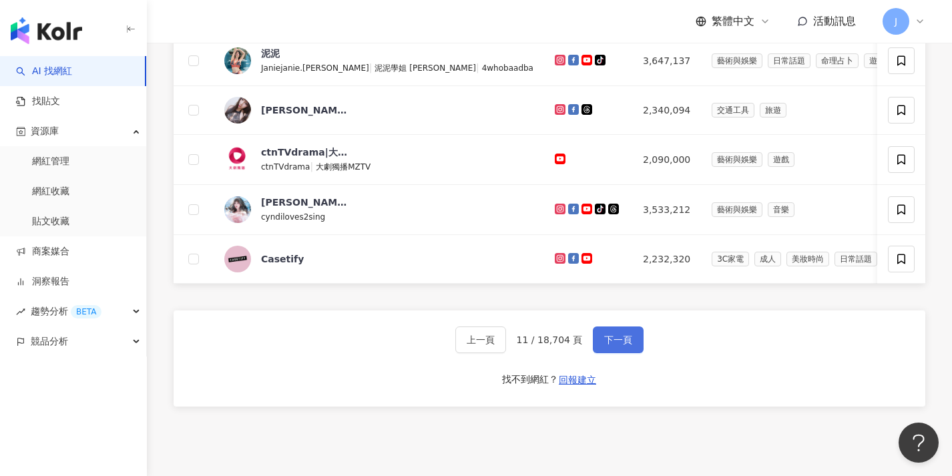
click at [617, 345] on span "下一頁" at bounding box center [618, 340] width 28 height 11
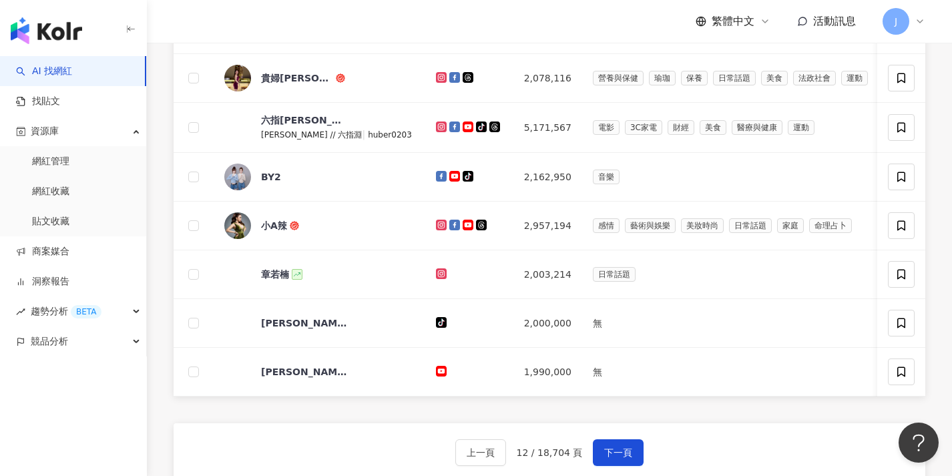
scroll to position [487, 0]
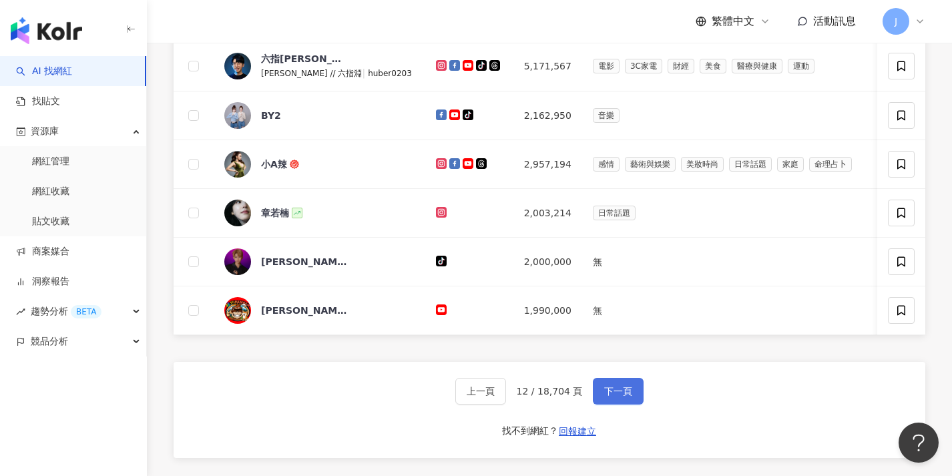
click at [611, 397] on span "下一頁" at bounding box center [618, 391] width 28 height 11
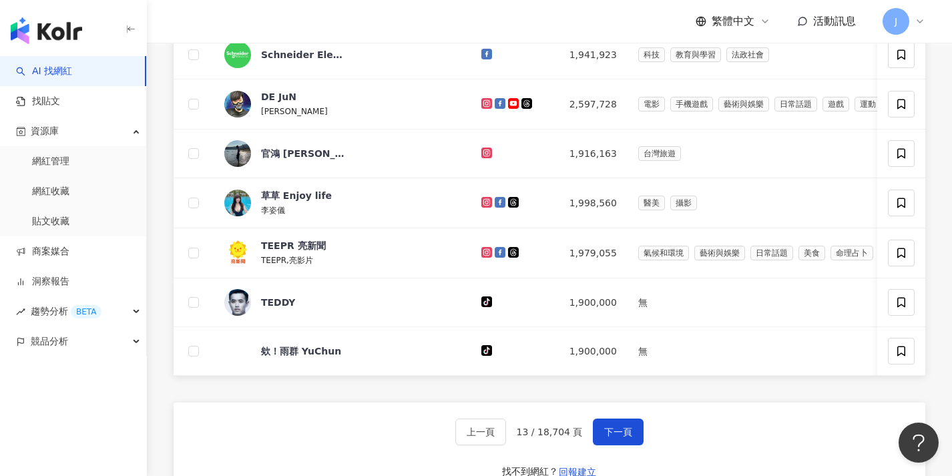
scroll to position [479, 0]
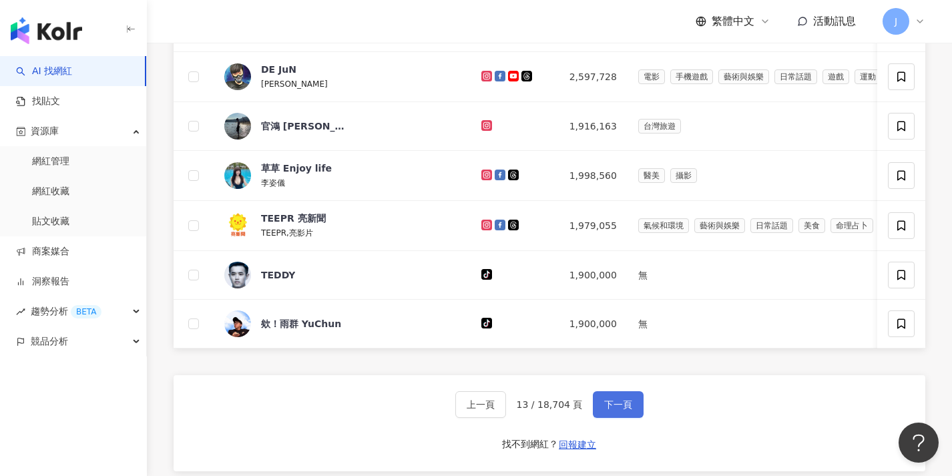
click at [615, 418] on button "下一頁" at bounding box center [618, 404] width 51 height 27
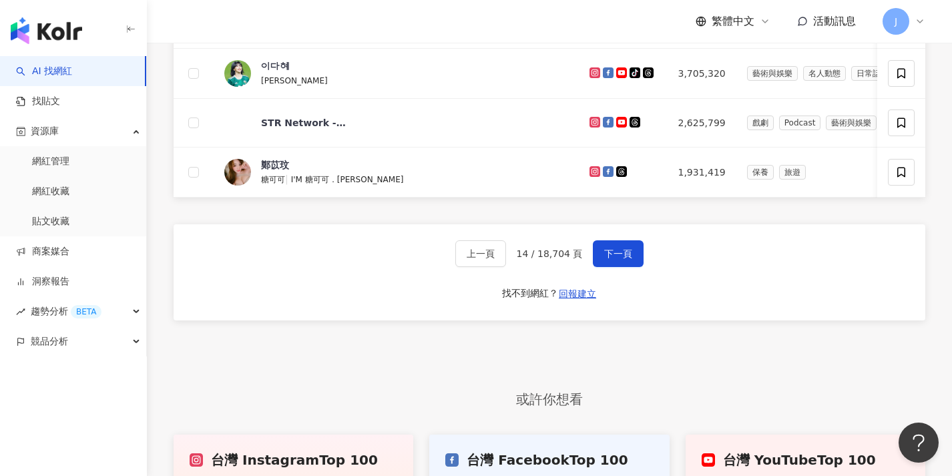
scroll to position [751, 0]
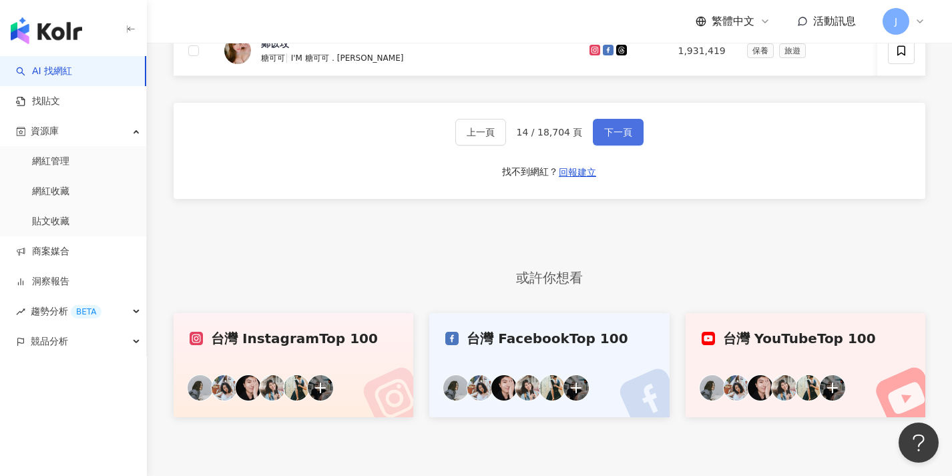
click at [632, 146] on button "下一頁" at bounding box center [618, 132] width 51 height 27
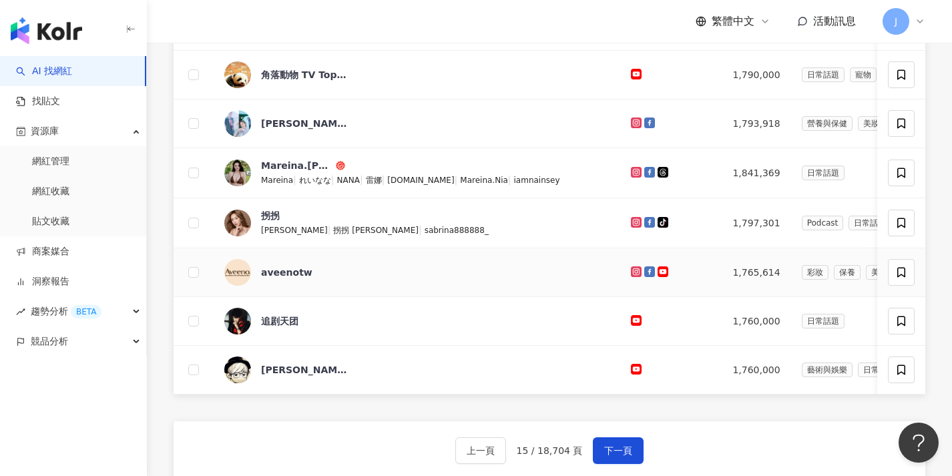
scroll to position [502, 0]
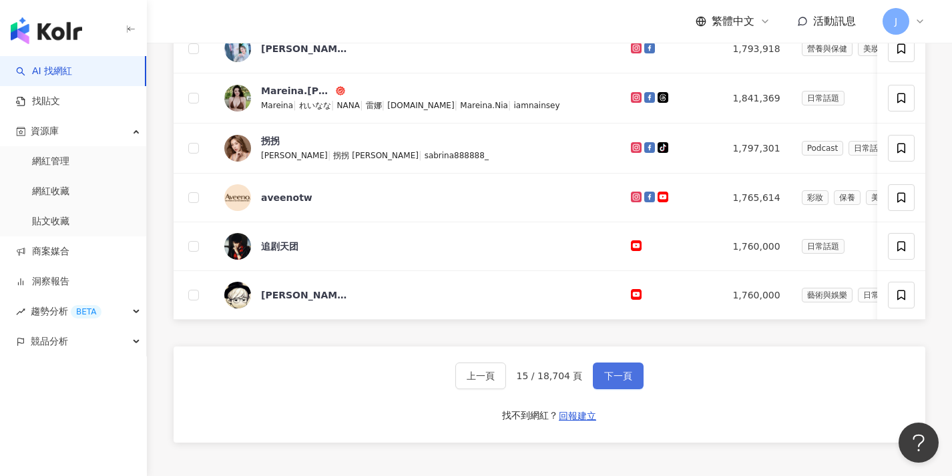
click at [618, 381] on span "下一頁" at bounding box center [618, 376] width 28 height 11
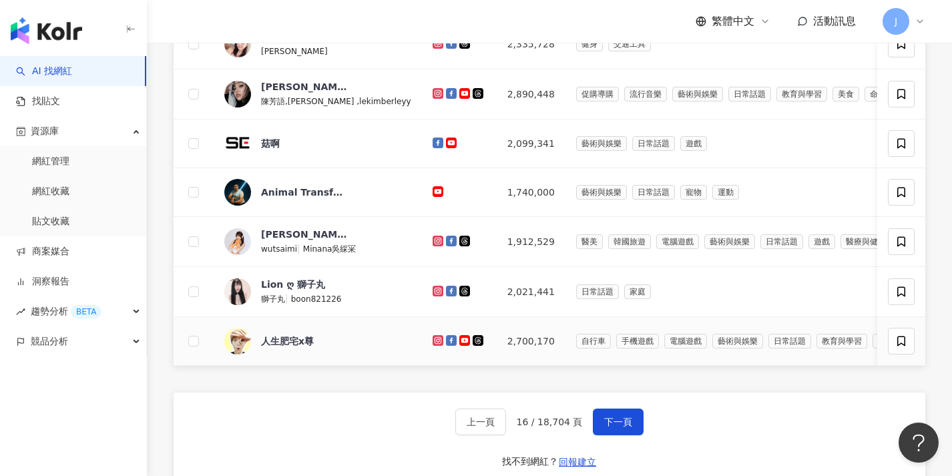
scroll to position [534, 0]
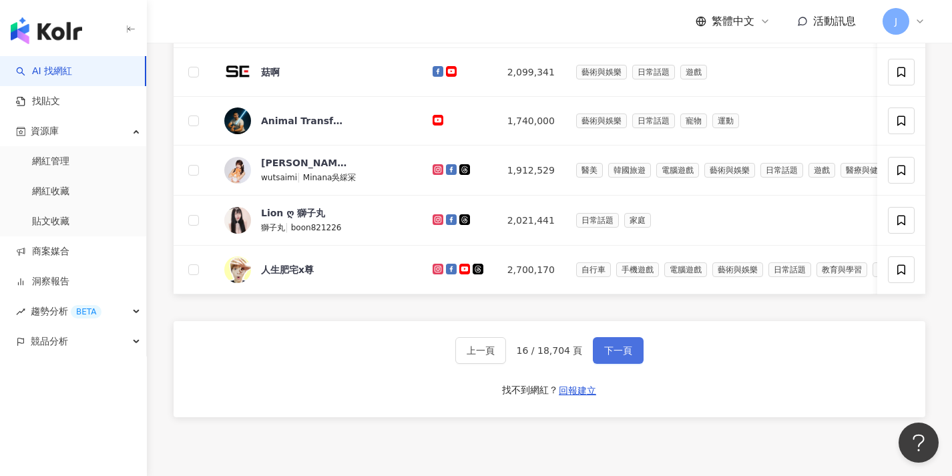
click at [619, 364] on button "下一頁" at bounding box center [618, 350] width 51 height 27
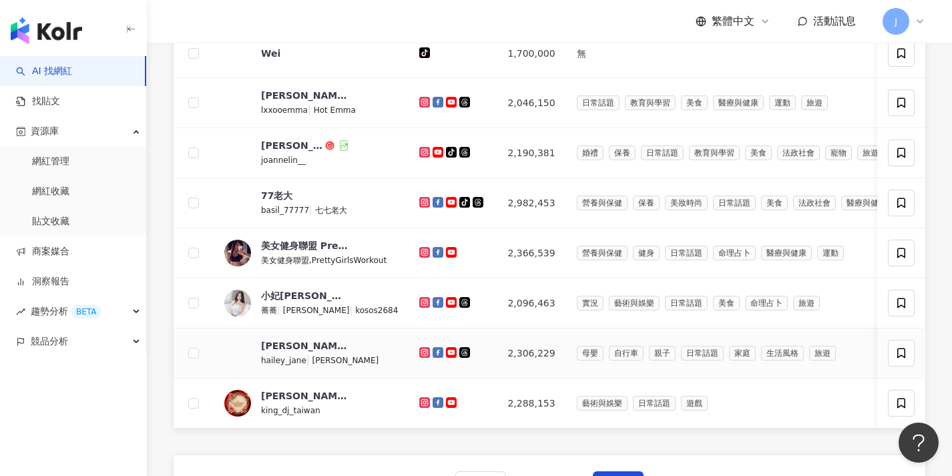
scroll to position [569, 0]
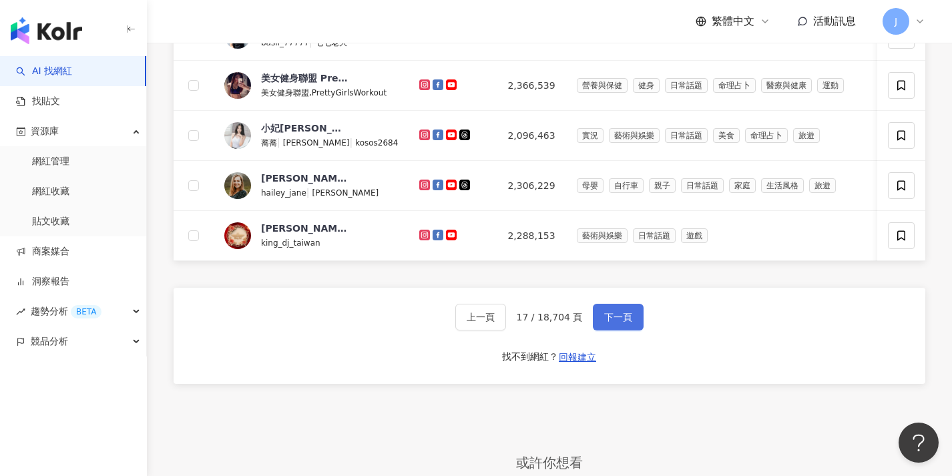
click at [630, 331] on button "下一頁" at bounding box center [618, 317] width 51 height 27
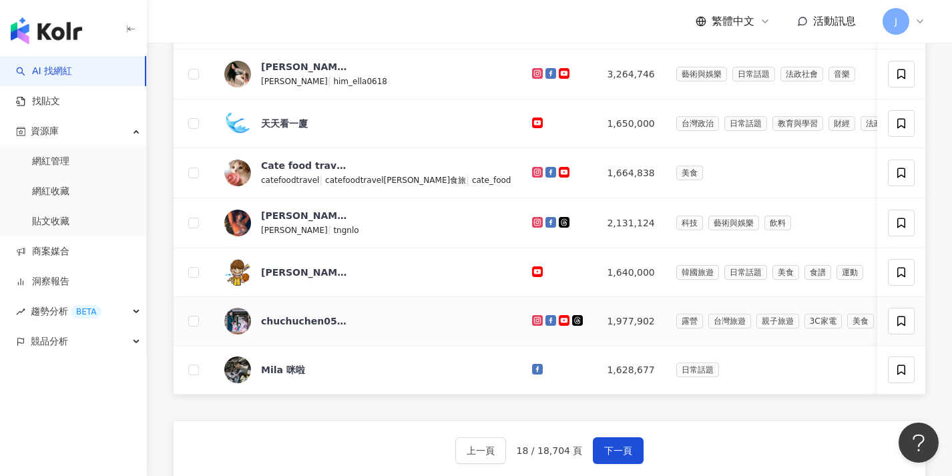
scroll to position [658, 0]
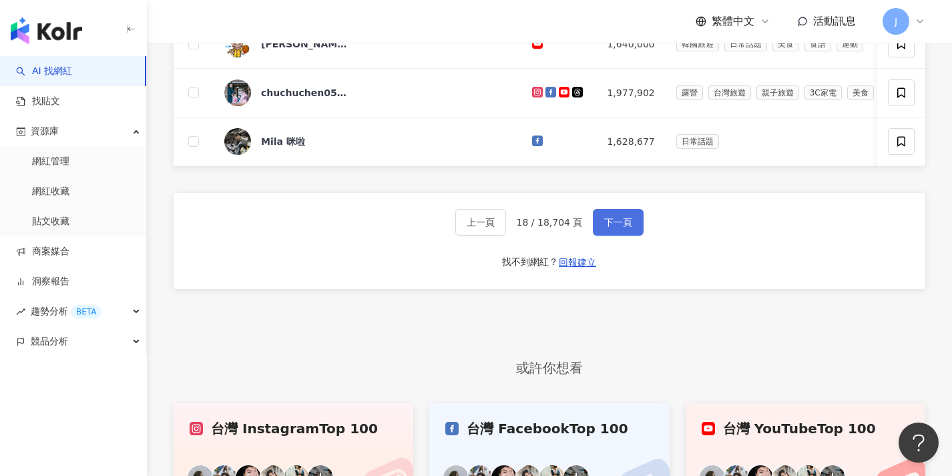
click at [606, 236] on button "下一頁" at bounding box center [618, 222] width 51 height 27
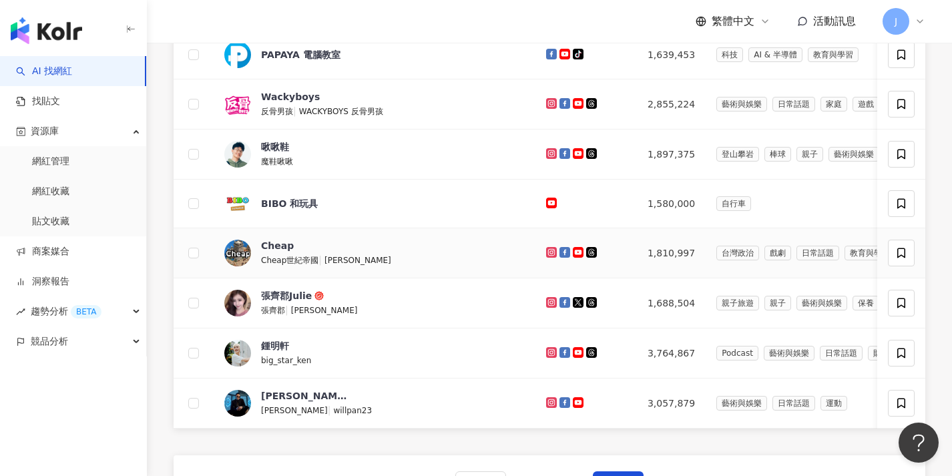
scroll to position [551, 0]
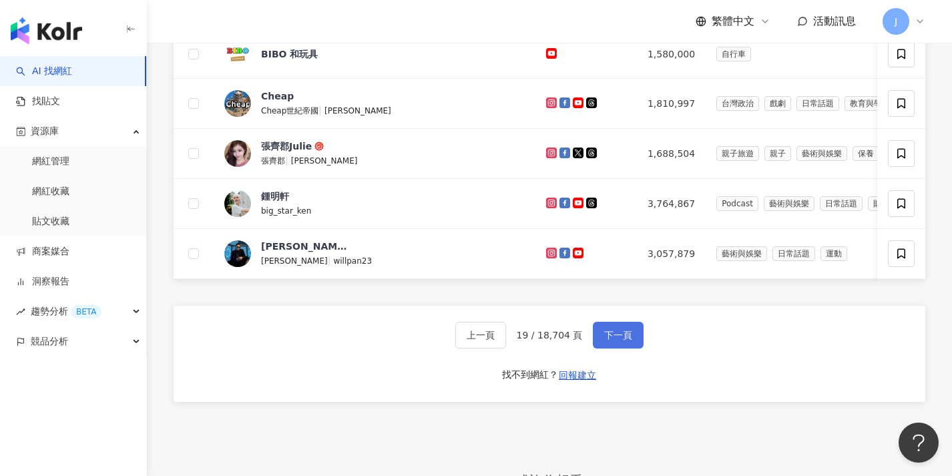
click at [615, 341] on span "下一頁" at bounding box center [618, 335] width 28 height 11
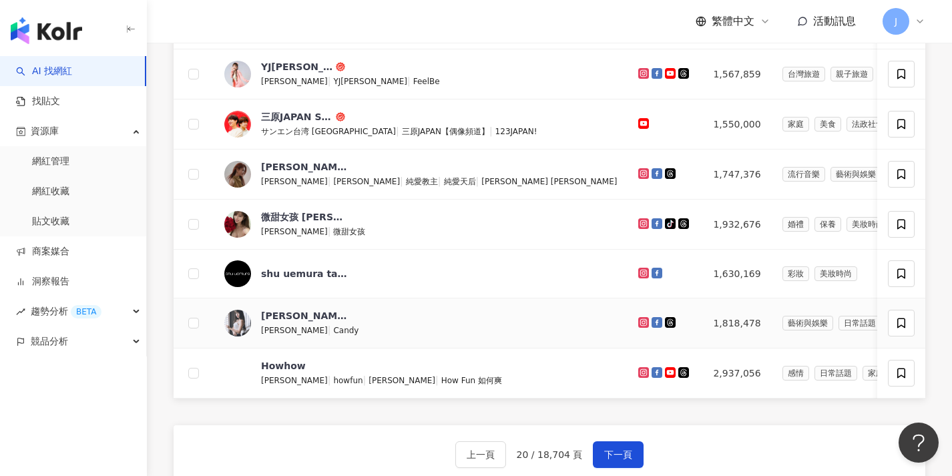
scroll to position [505, 0]
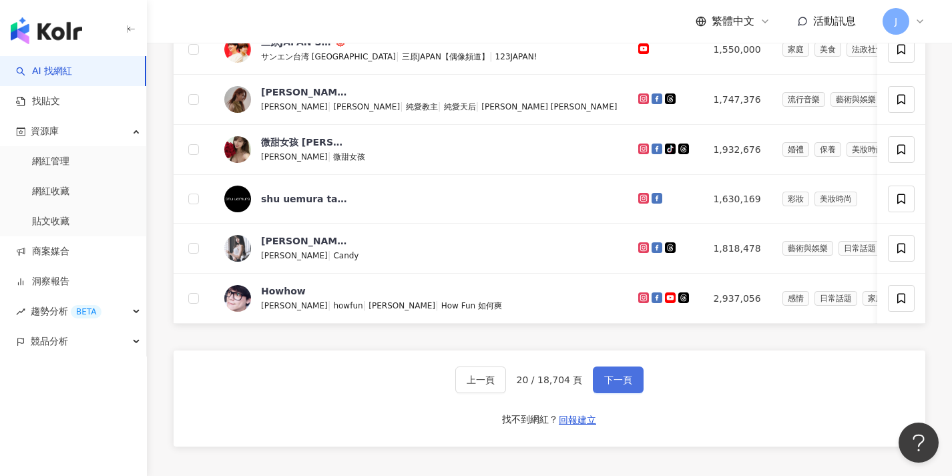
click at [611, 393] on button "下一頁" at bounding box center [618, 380] width 51 height 27
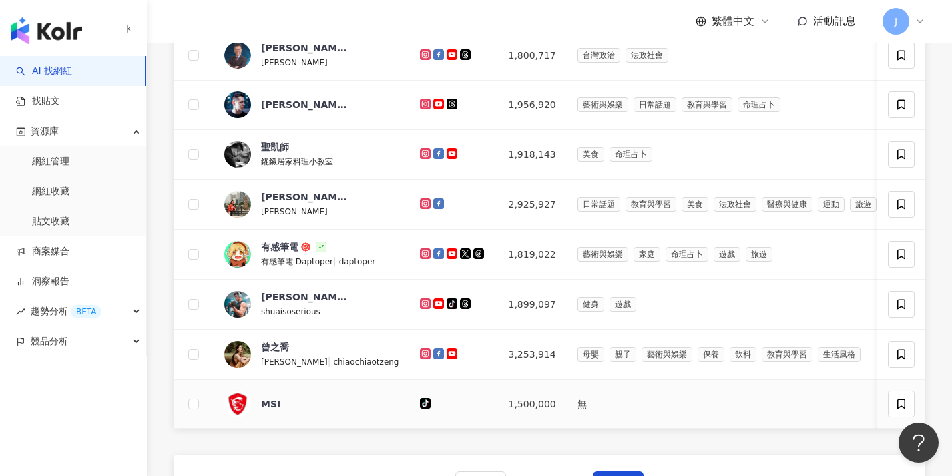
scroll to position [544, 0]
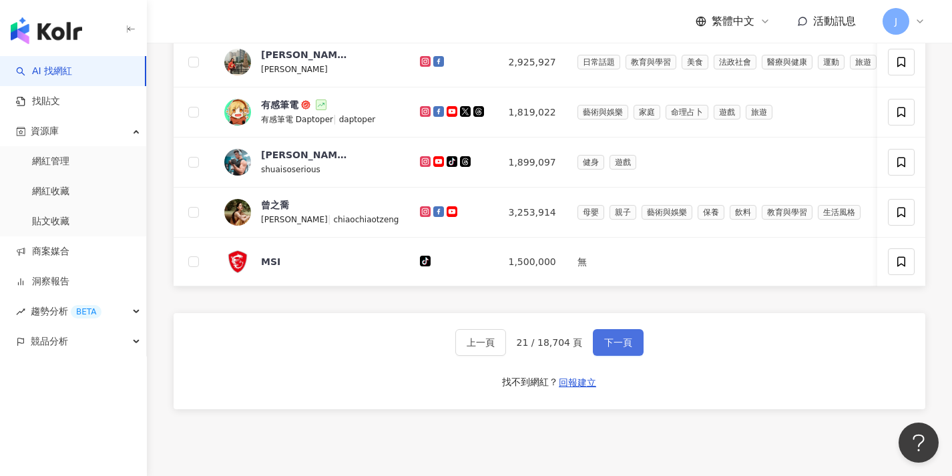
click at [618, 356] on button "下一頁" at bounding box center [618, 342] width 51 height 27
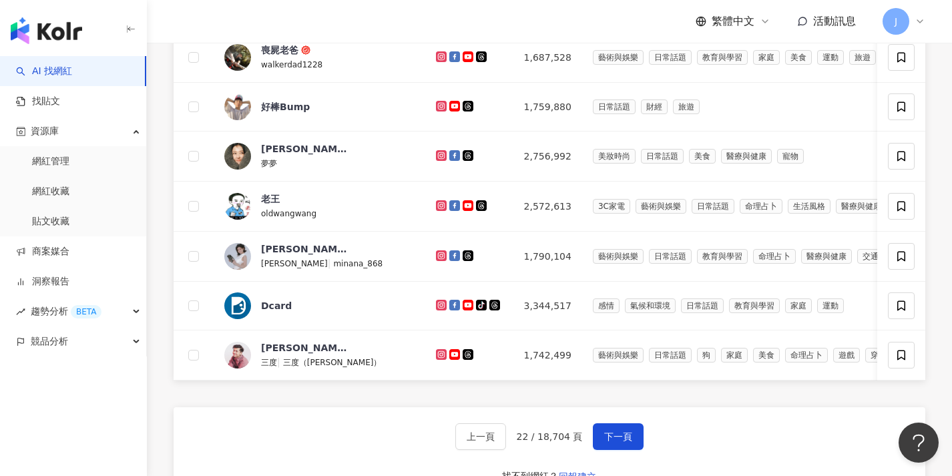
scroll to position [473, 0]
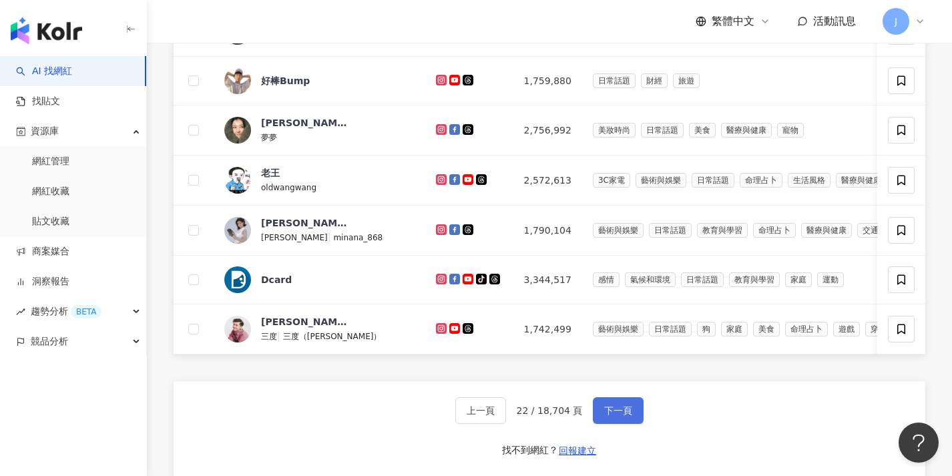
click at [610, 424] on button "下一頁" at bounding box center [618, 410] width 51 height 27
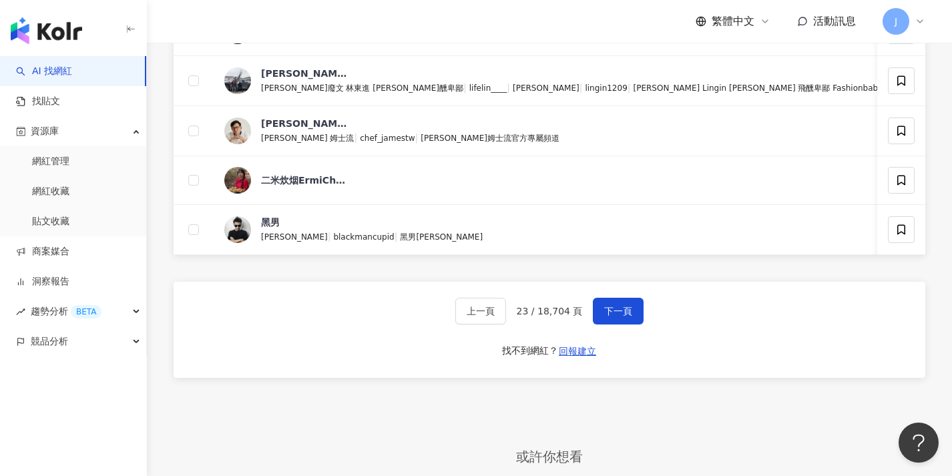
scroll to position [598, 0]
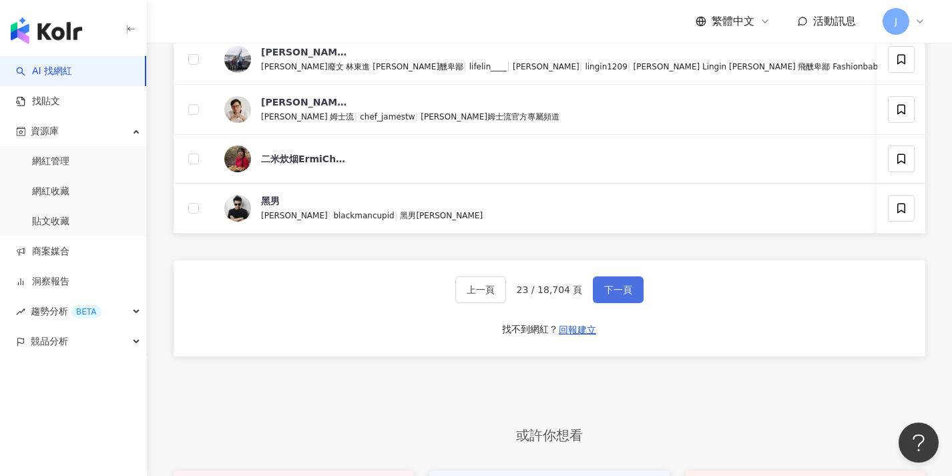
click at [604, 295] on span "下一頁" at bounding box center [618, 289] width 28 height 11
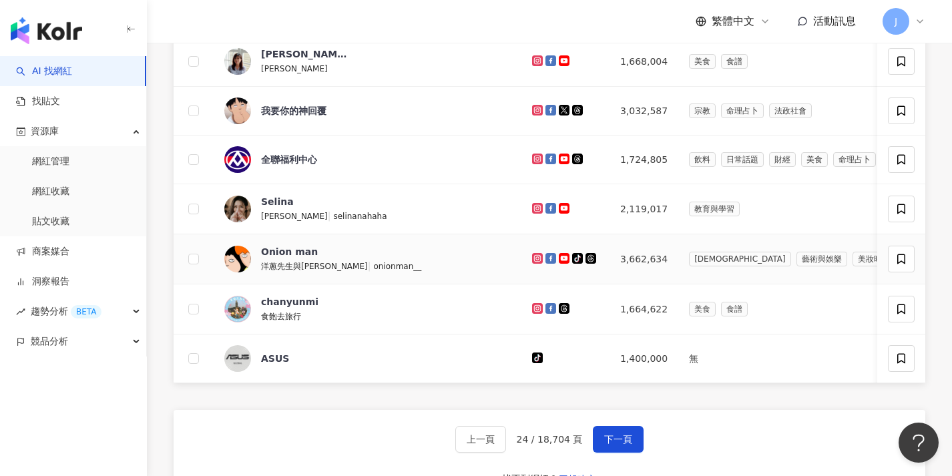
scroll to position [461, 0]
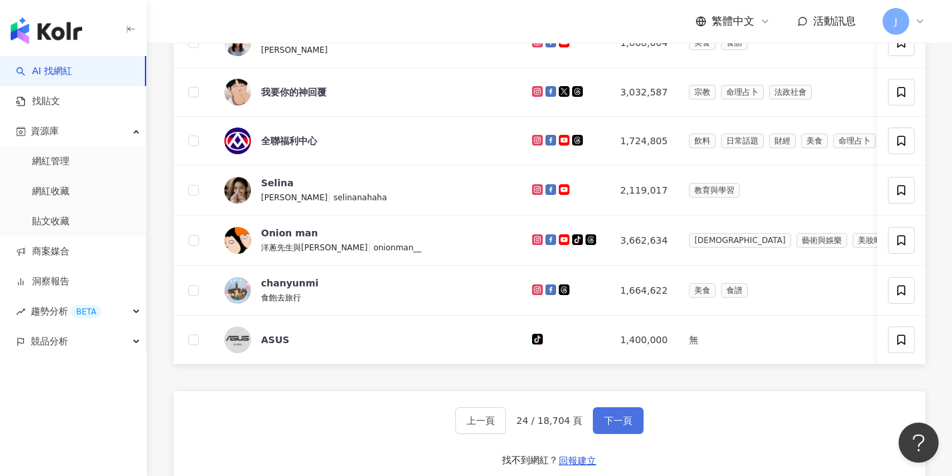
click at [624, 426] on span "下一頁" at bounding box center [618, 420] width 28 height 11
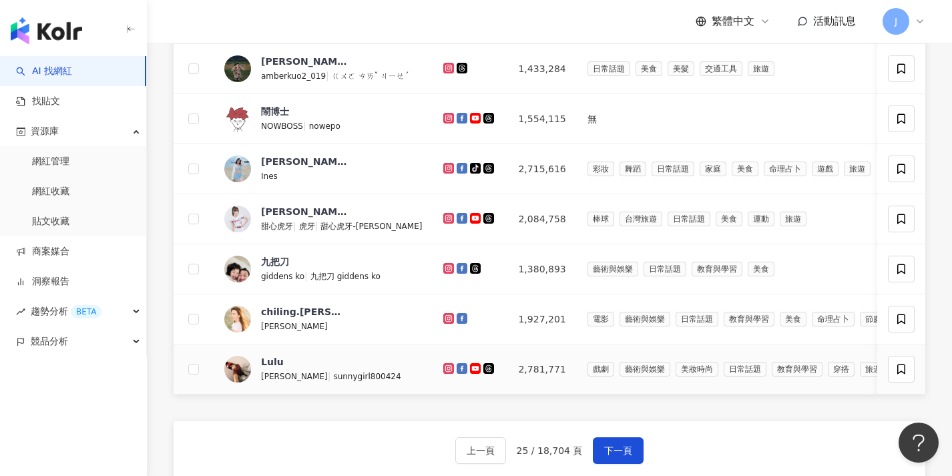
scroll to position [582, 0]
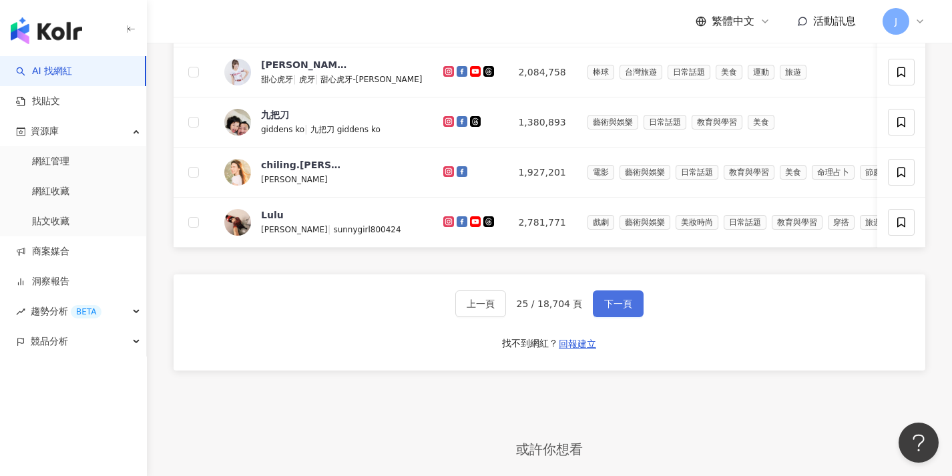
click at [614, 309] on span "下一頁" at bounding box center [618, 303] width 28 height 11
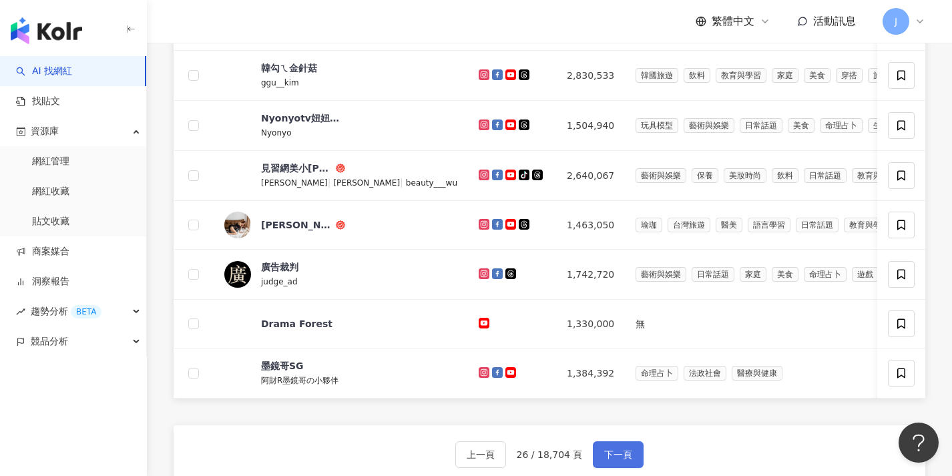
scroll to position [512, 0]
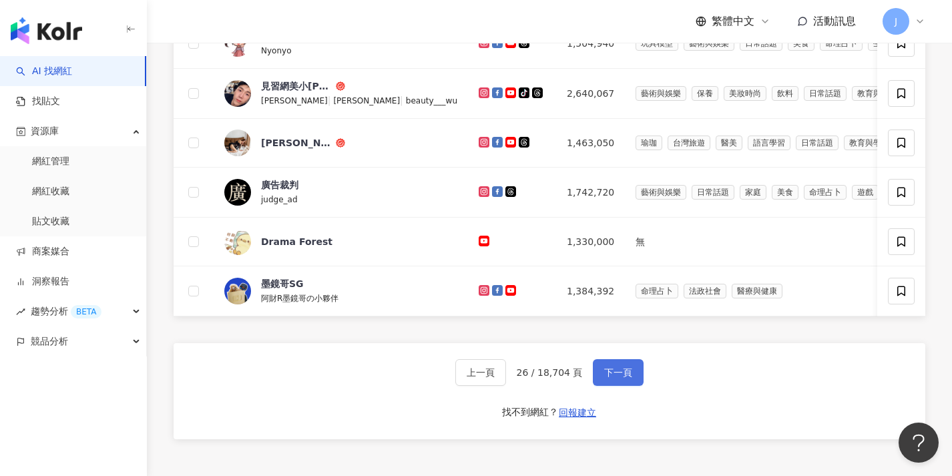
click at [636, 386] on button "下一頁" at bounding box center [618, 372] width 51 height 27
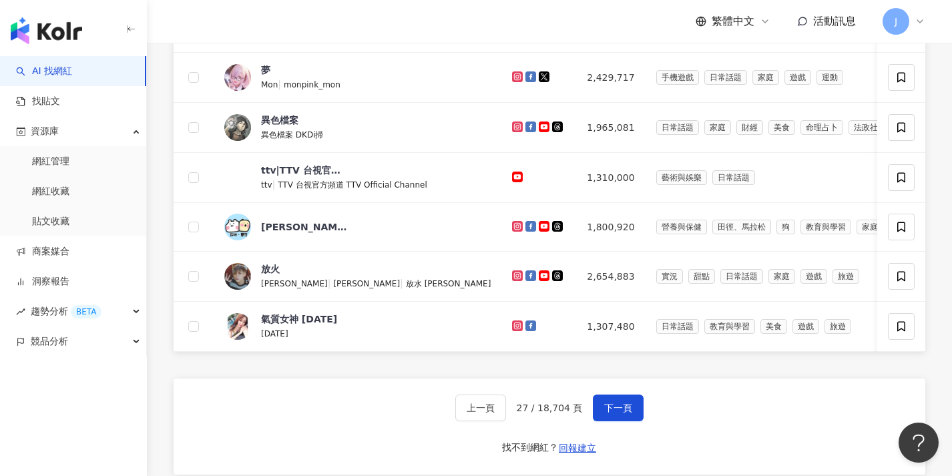
scroll to position [504, 0]
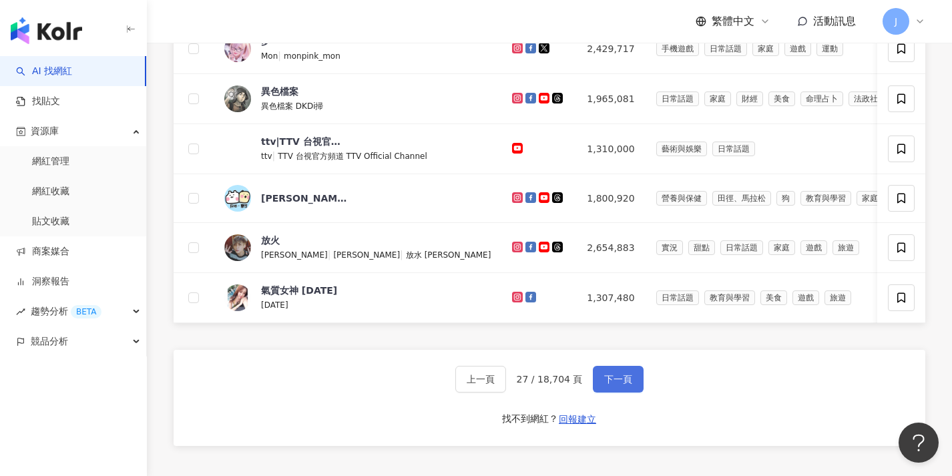
click at [630, 393] on button "下一頁" at bounding box center [618, 379] width 51 height 27
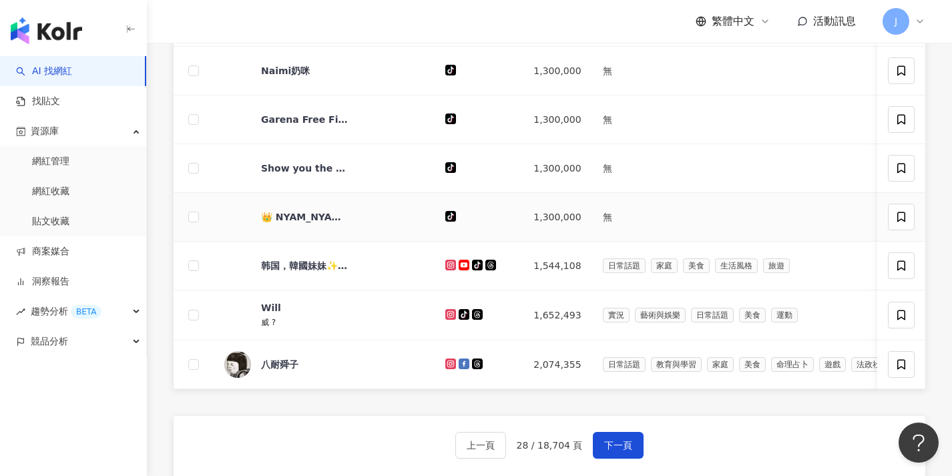
scroll to position [546, 0]
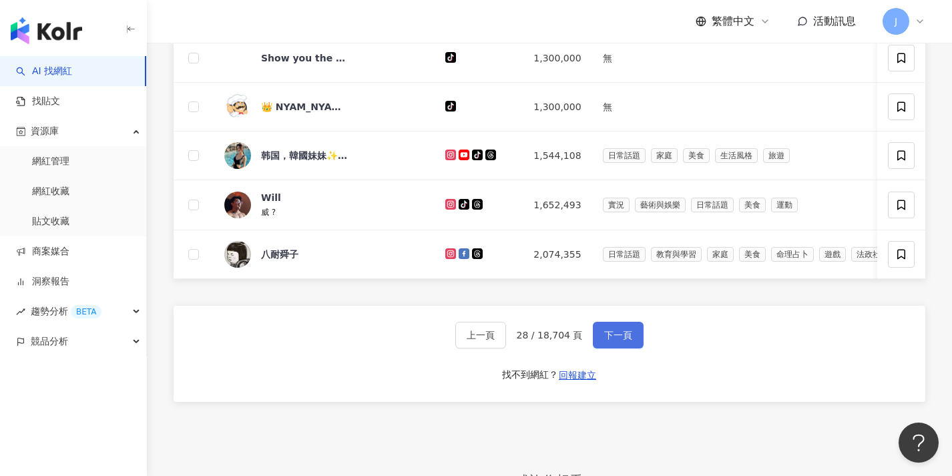
click at [635, 349] on button "下一頁" at bounding box center [618, 335] width 51 height 27
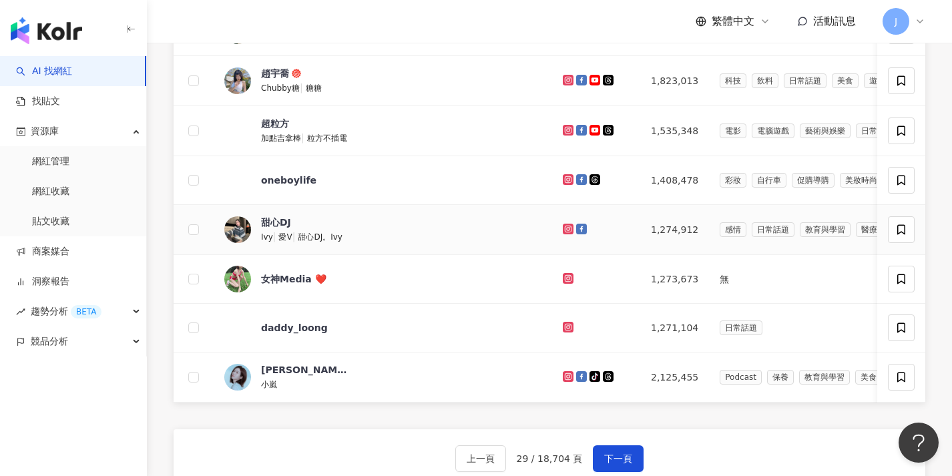
scroll to position [473, 0]
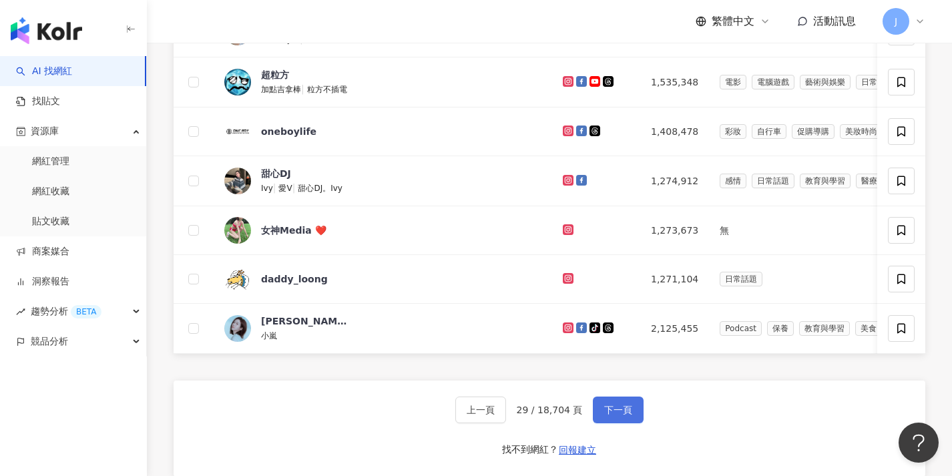
click at [602, 423] on button "下一頁" at bounding box center [618, 410] width 51 height 27
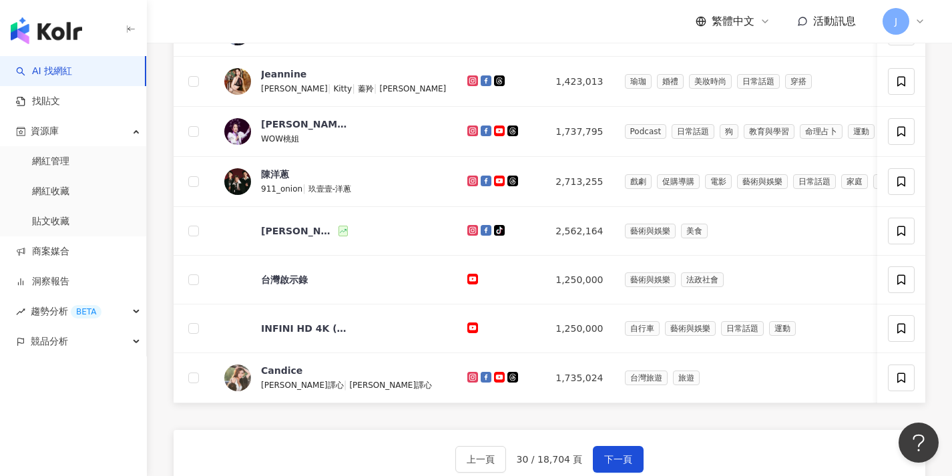
scroll to position [491, 0]
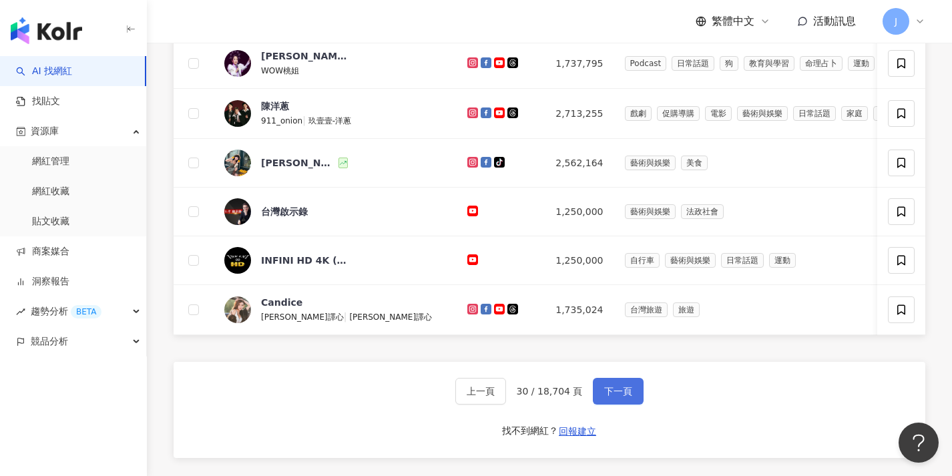
click at [608, 397] on span "下一頁" at bounding box center [618, 391] width 28 height 11
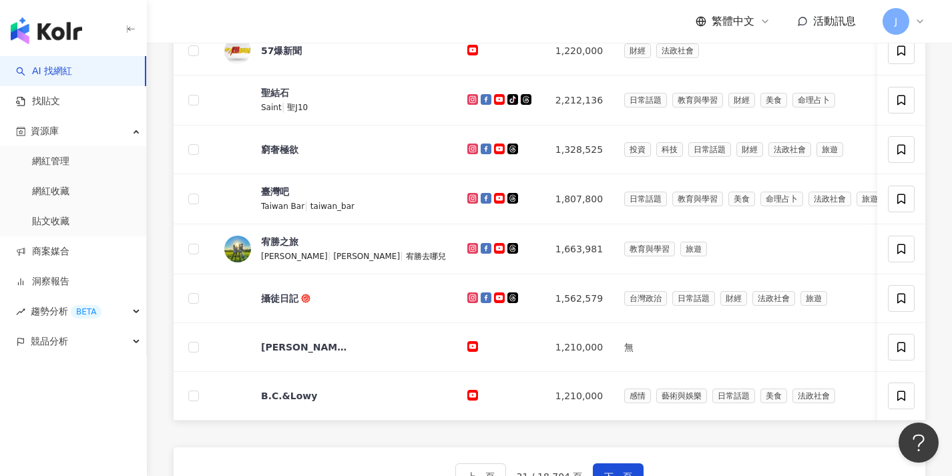
scroll to position [551, 0]
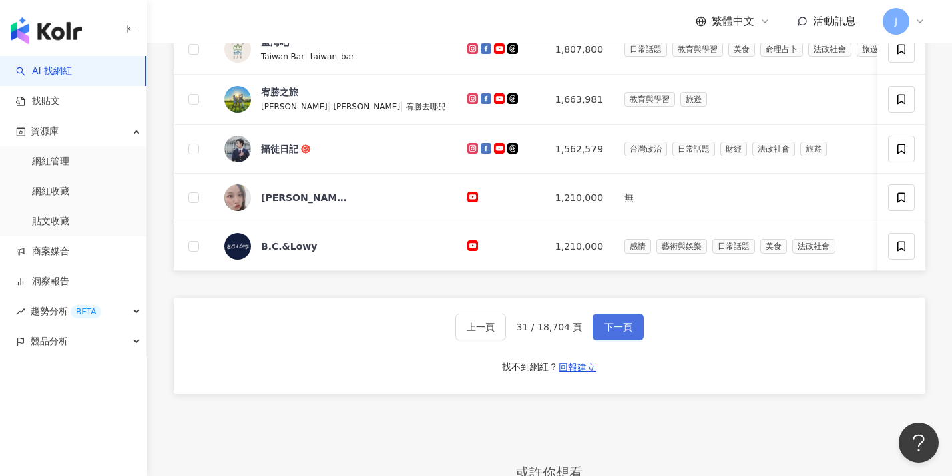
click at [619, 333] on span "下一頁" at bounding box center [618, 327] width 28 height 11
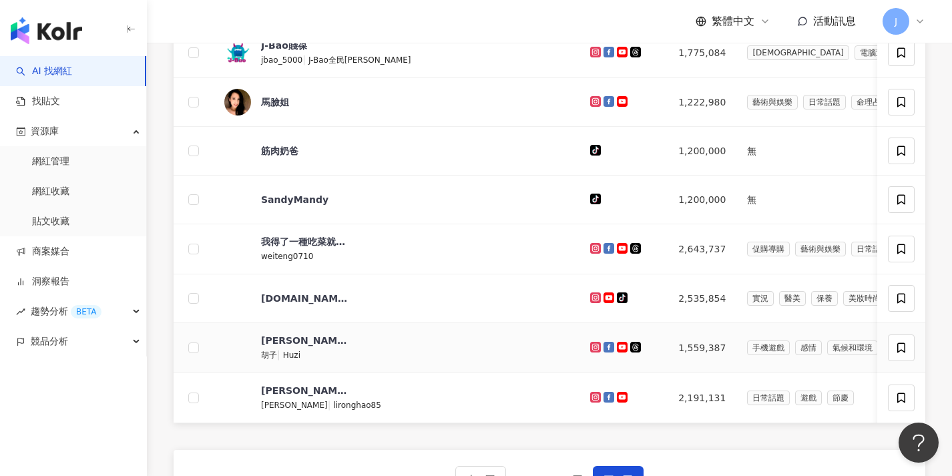
scroll to position [458, 0]
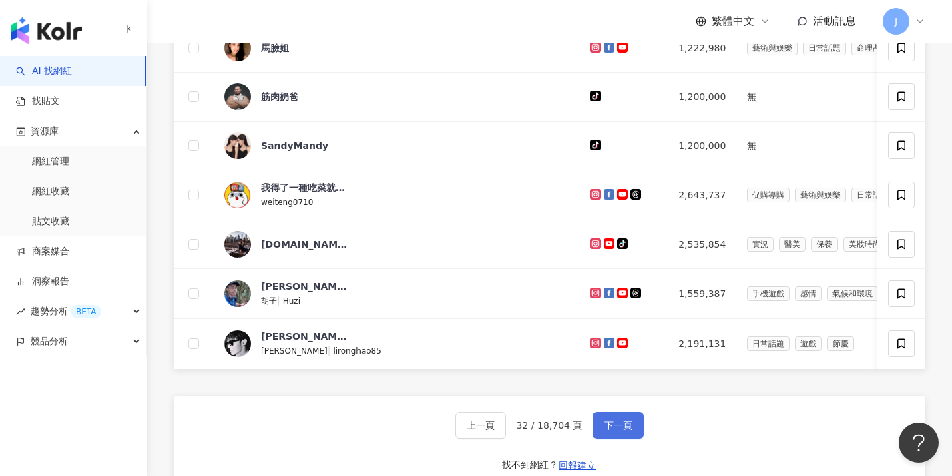
click at [610, 439] on button "下一頁" at bounding box center [618, 425] width 51 height 27
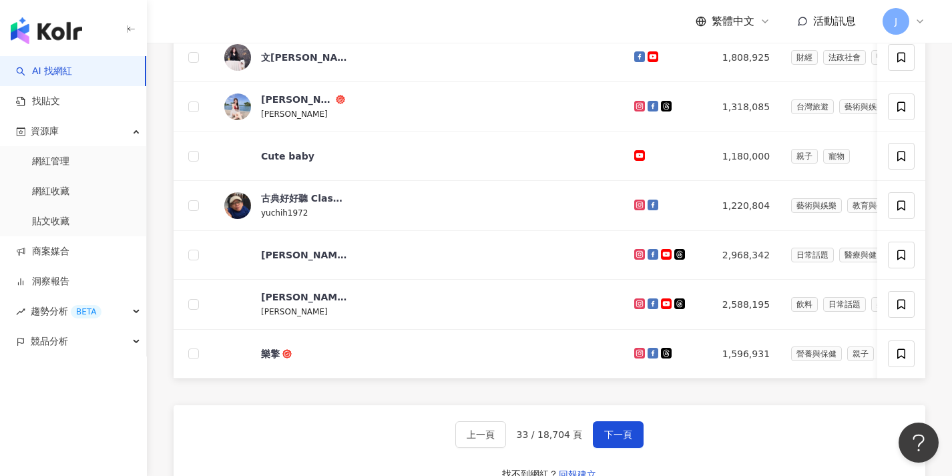
scroll to position [450, 0]
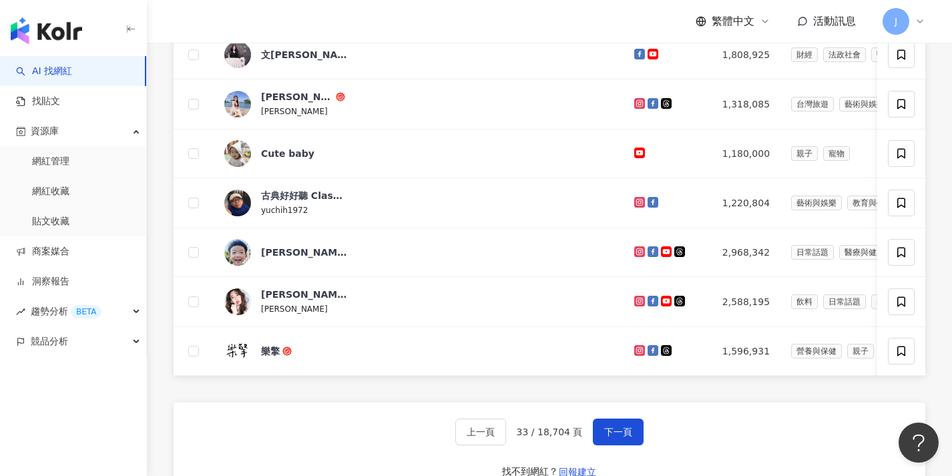
click at [610, 459] on div "上一頁 33 / 18,704 頁 下一頁 找不到網紅？ 回報建立" at bounding box center [550, 451] width 752 height 96
click at [613, 445] on button "下一頁" at bounding box center [618, 432] width 51 height 27
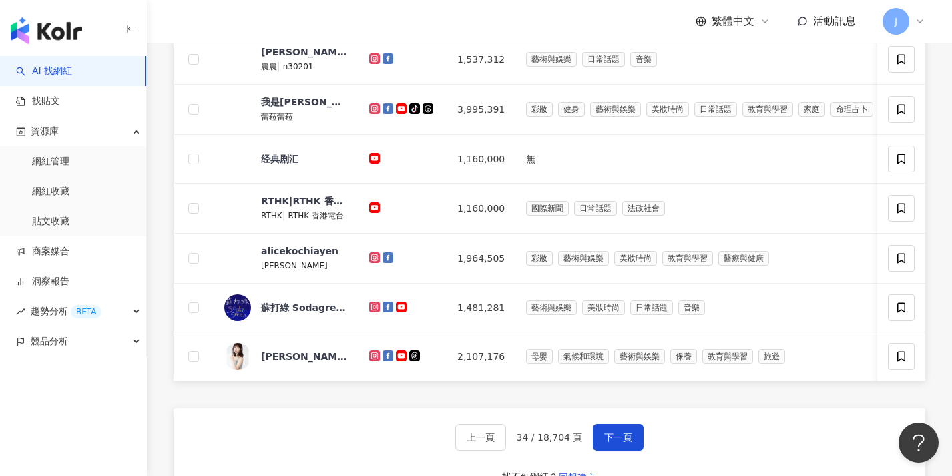
scroll to position [449, 0]
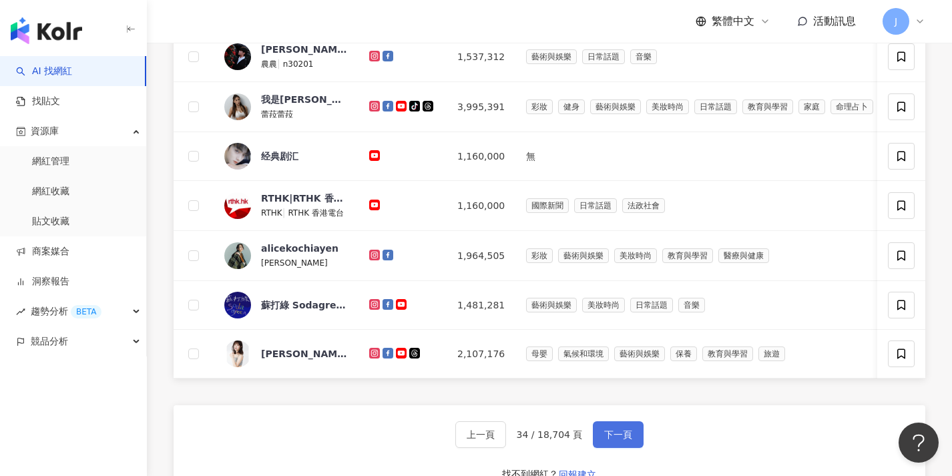
click at [610, 440] on span "下一頁" at bounding box center [618, 434] width 28 height 11
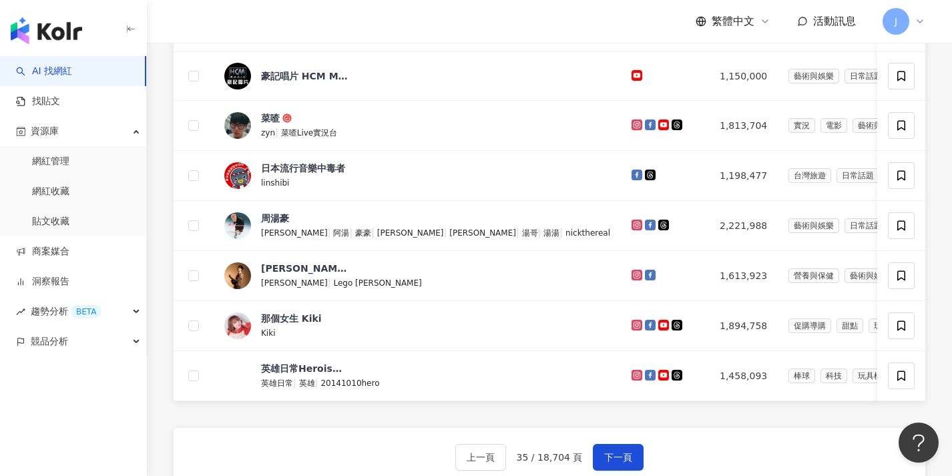
scroll to position [450, 0]
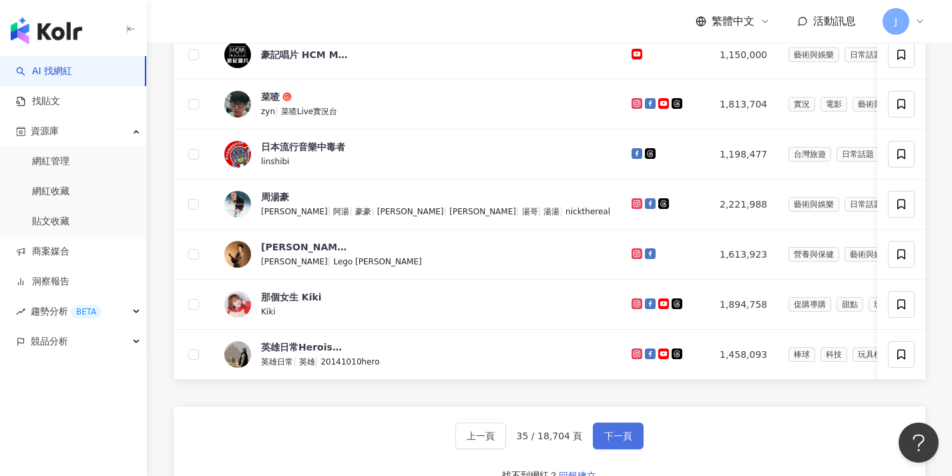
click at [609, 449] on button "下一頁" at bounding box center [618, 436] width 51 height 27
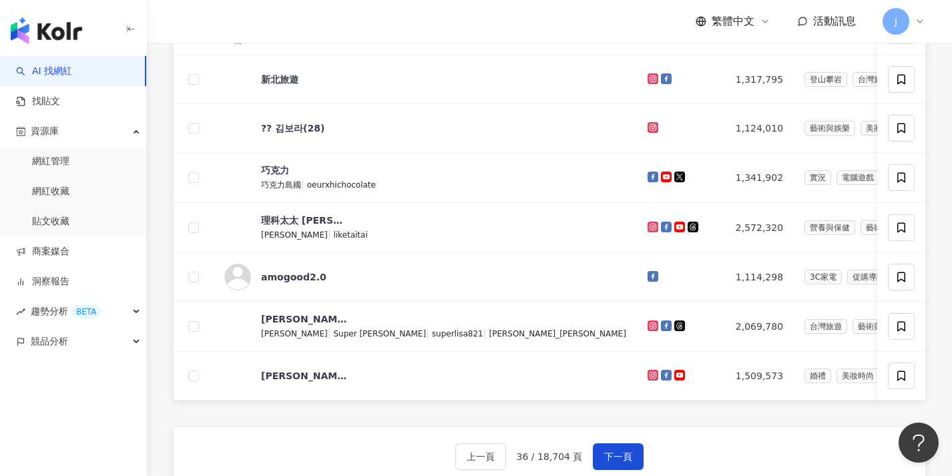
scroll to position [445, 0]
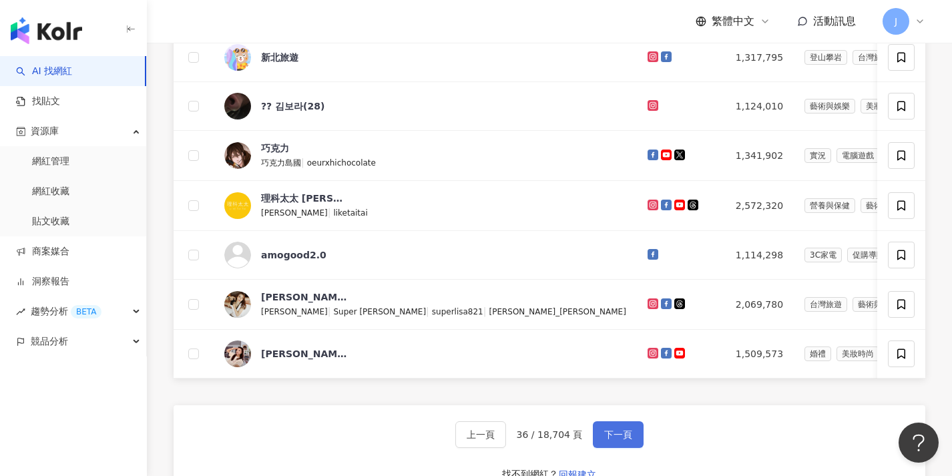
click at [609, 448] on button "下一頁" at bounding box center [618, 434] width 51 height 27
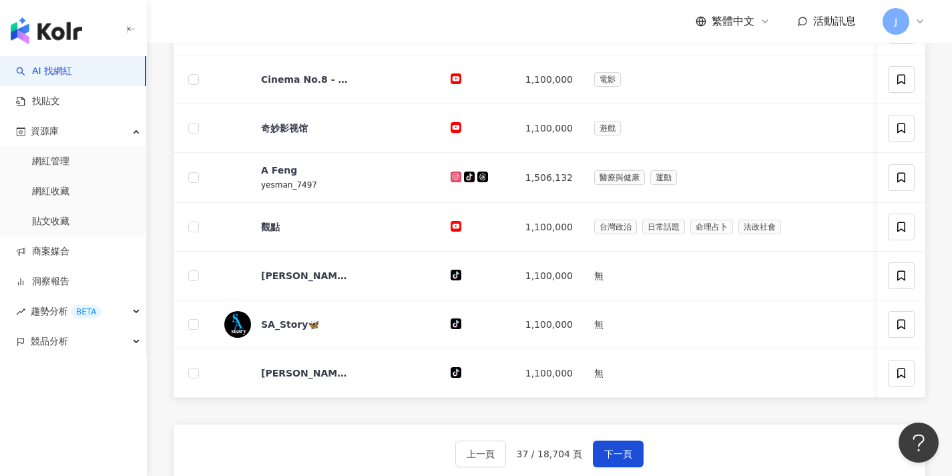
scroll to position [450, 0]
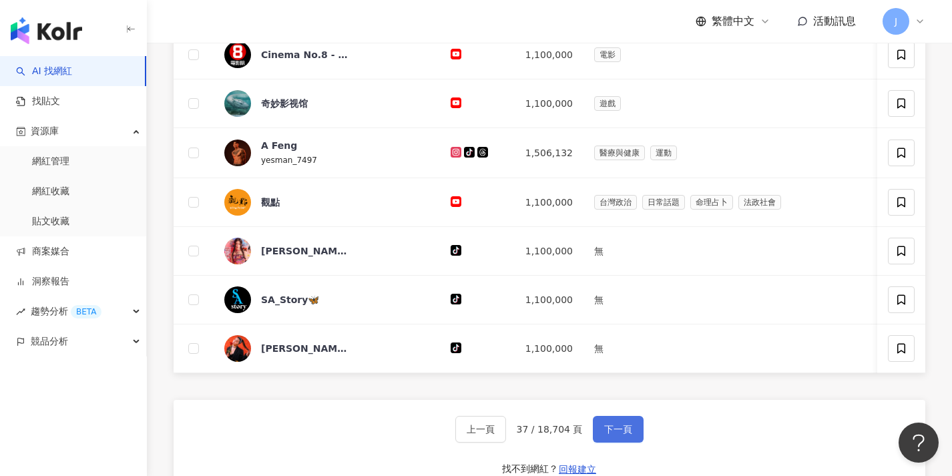
click at [609, 435] on span "下一頁" at bounding box center [618, 429] width 28 height 11
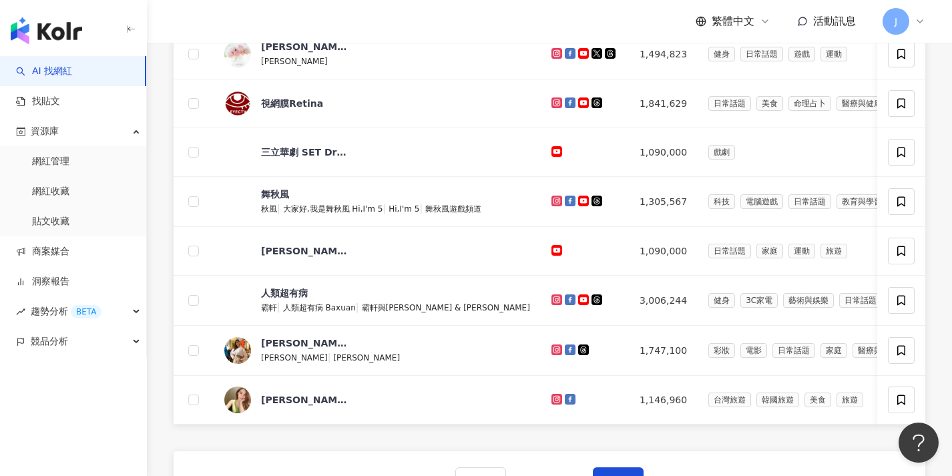
scroll to position [441, 0]
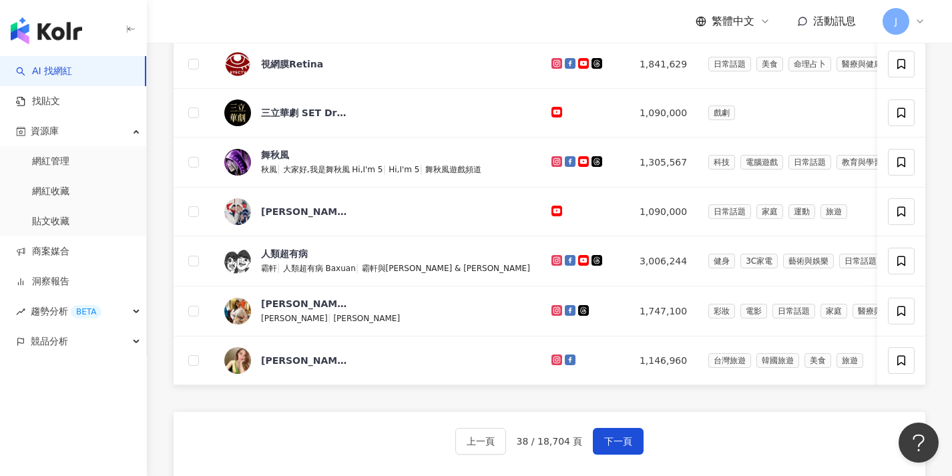
click at [609, 468] on div "上一頁 38 / 18,704 頁 下一頁 找不到網紅？ 回報建立" at bounding box center [550, 460] width 752 height 96
click at [609, 455] on button "下一頁" at bounding box center [618, 441] width 51 height 27
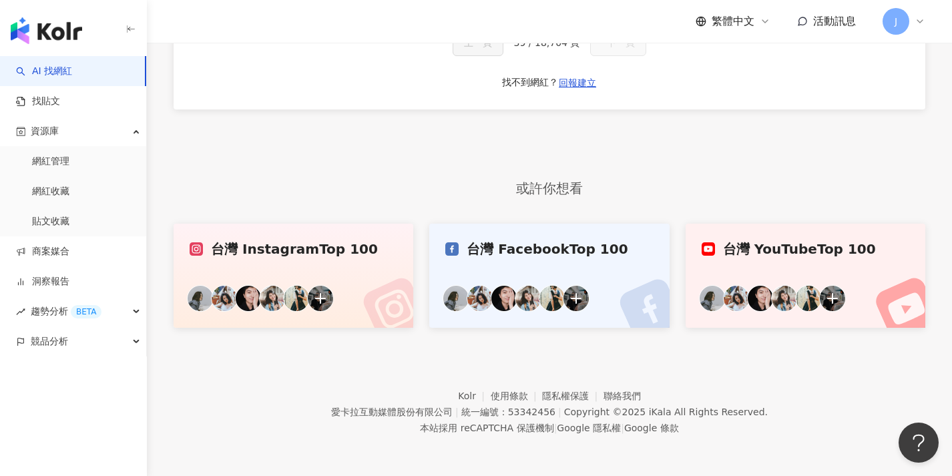
scroll to position [401, 0]
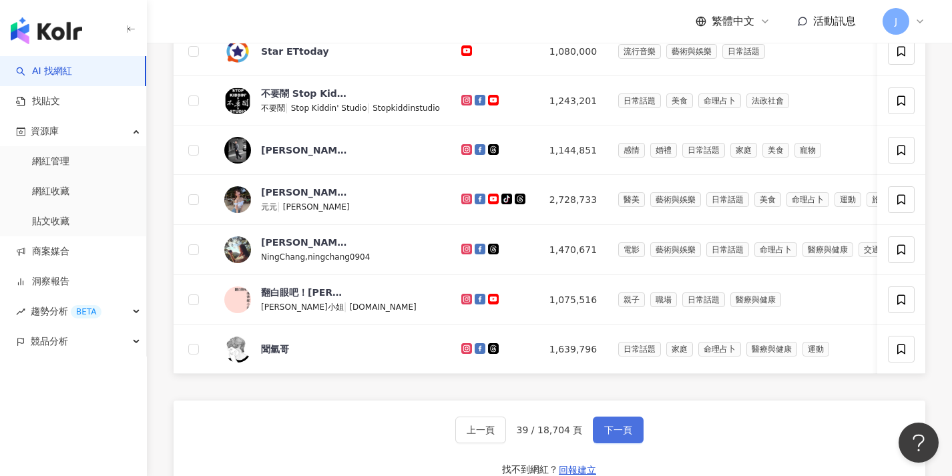
click at [610, 435] on span "下一頁" at bounding box center [618, 430] width 28 height 11
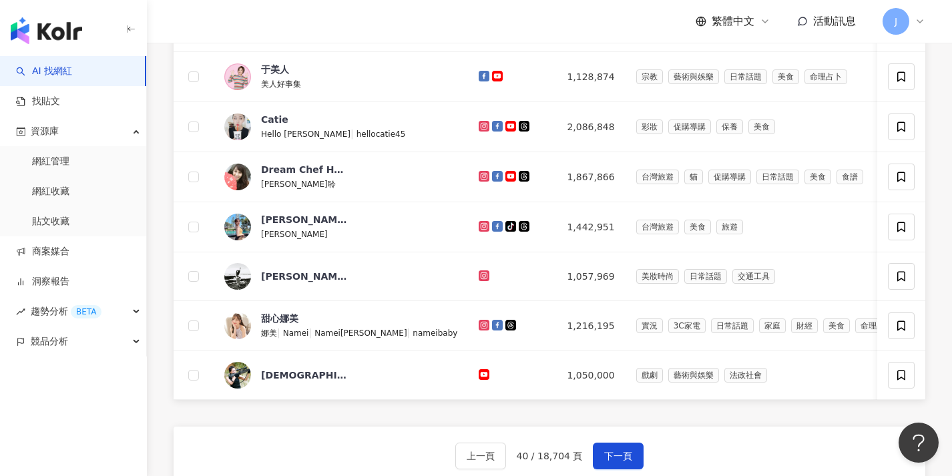
scroll to position [451, 0]
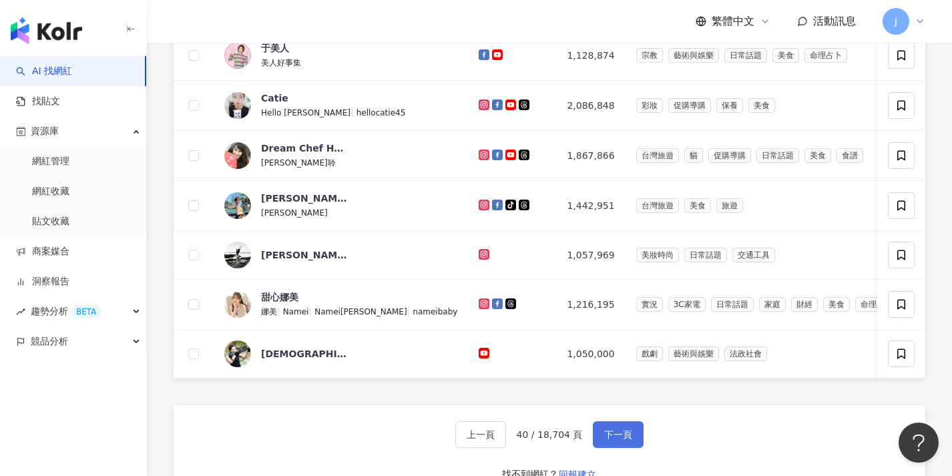
click at [610, 448] on button "下一頁" at bounding box center [618, 434] width 51 height 27
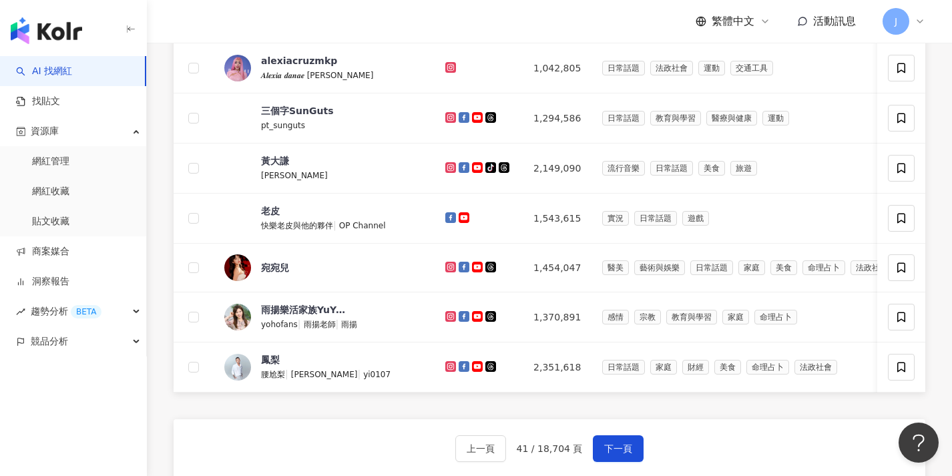
scroll to position [462, 0]
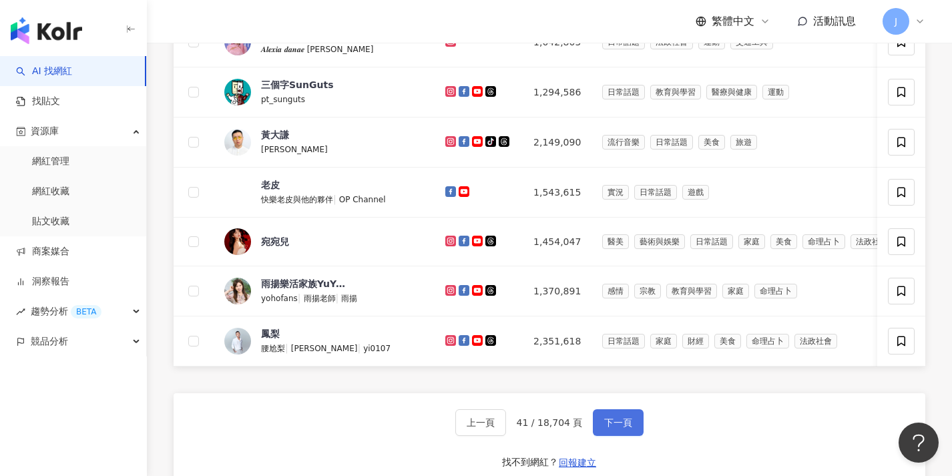
click at [610, 428] on span "下一頁" at bounding box center [618, 422] width 28 height 11
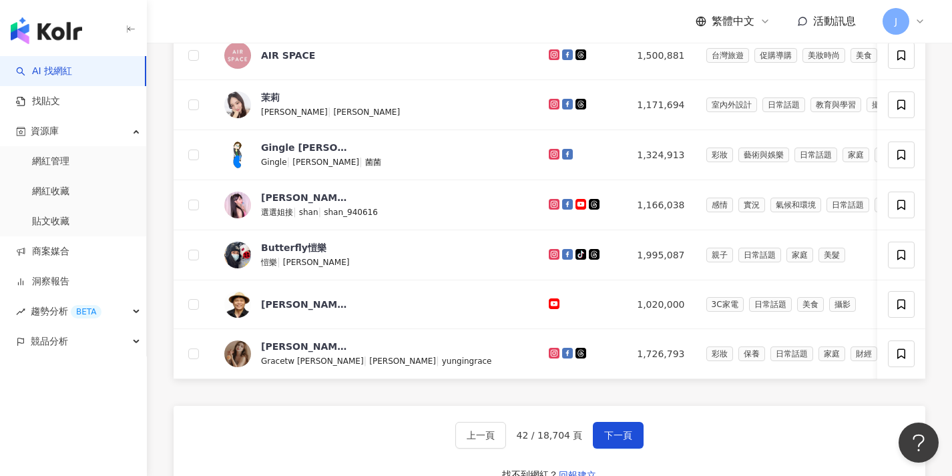
scroll to position [452, 0]
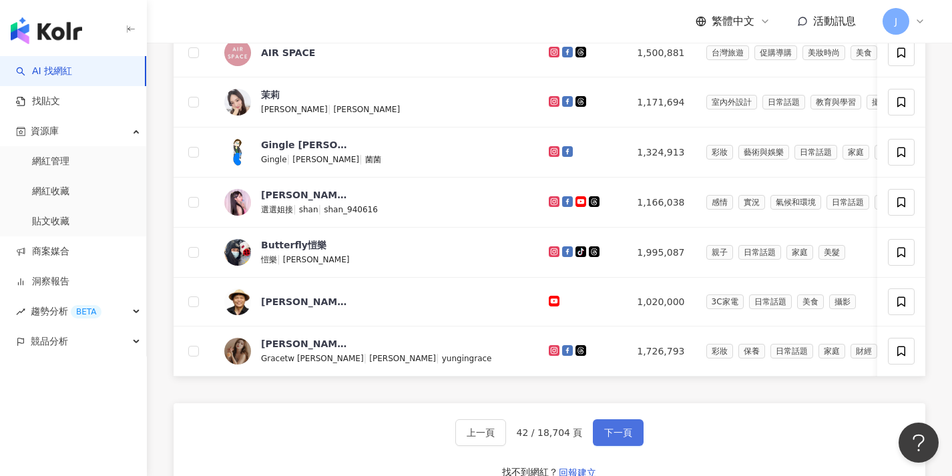
click at [614, 446] on button "下一頁" at bounding box center [618, 432] width 51 height 27
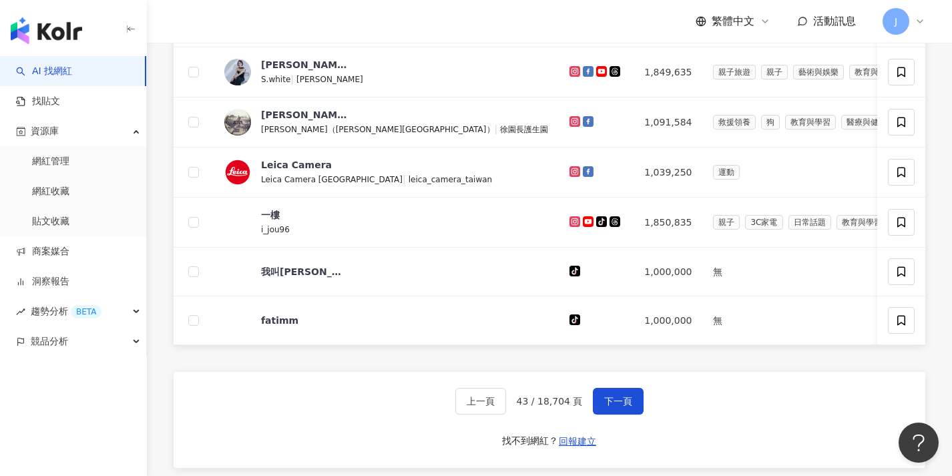
scroll to position [510, 0]
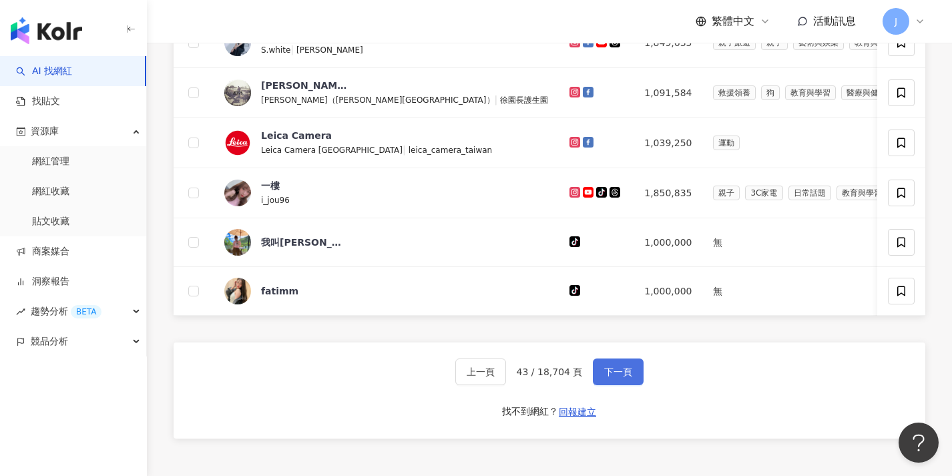
click at [625, 385] on button "下一頁" at bounding box center [618, 372] width 51 height 27
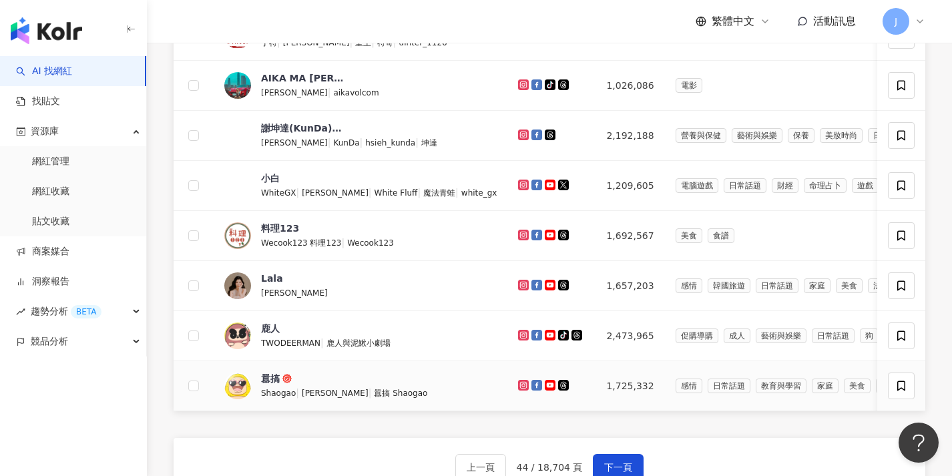
scroll to position [462, 0]
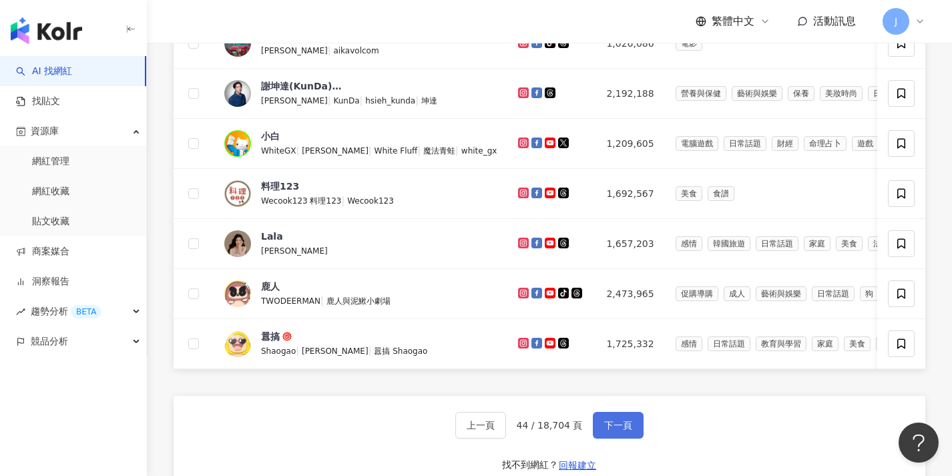
click at [622, 439] on button "下一頁" at bounding box center [618, 425] width 51 height 27
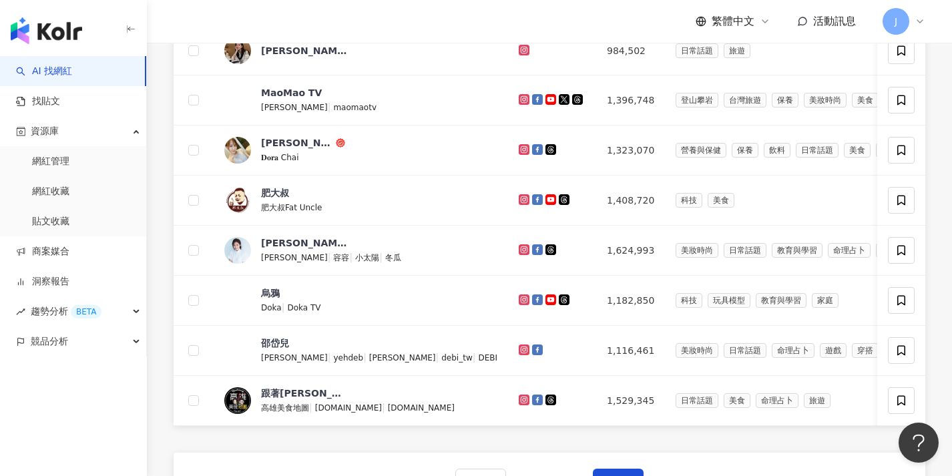
scroll to position [458, 0]
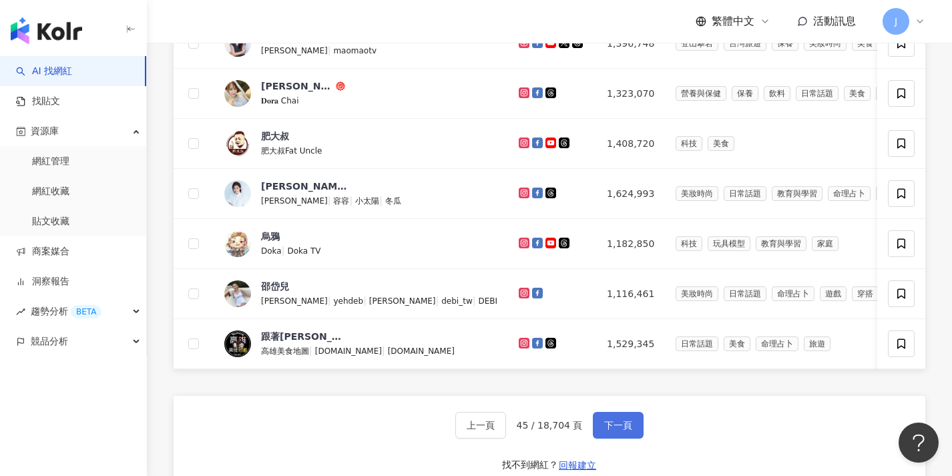
click at [622, 439] on button "下一頁" at bounding box center [618, 425] width 51 height 27
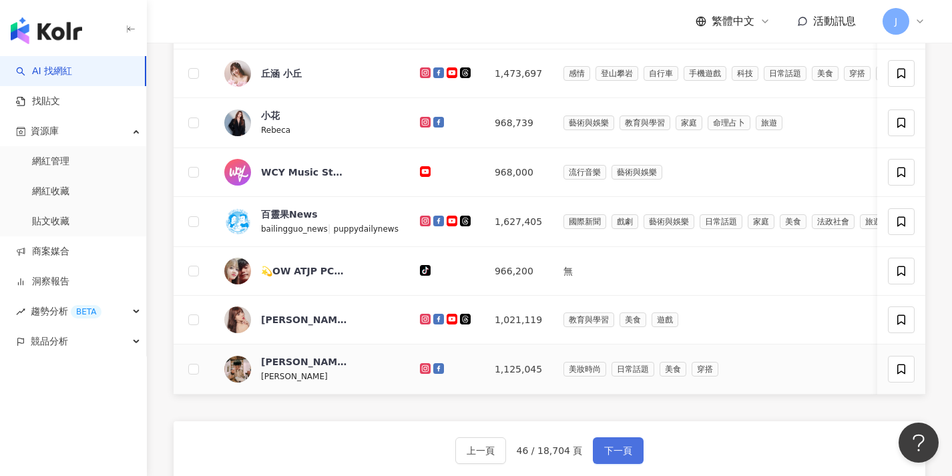
scroll to position [463, 0]
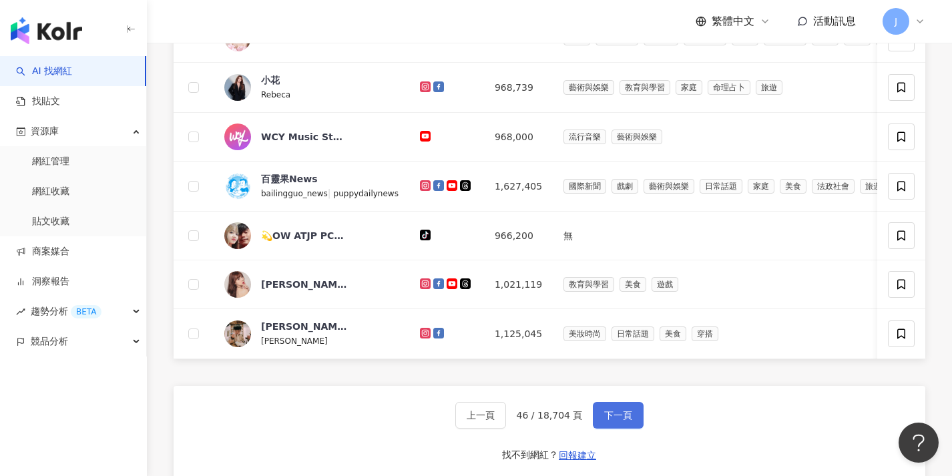
click at [630, 429] on button "下一頁" at bounding box center [618, 415] width 51 height 27
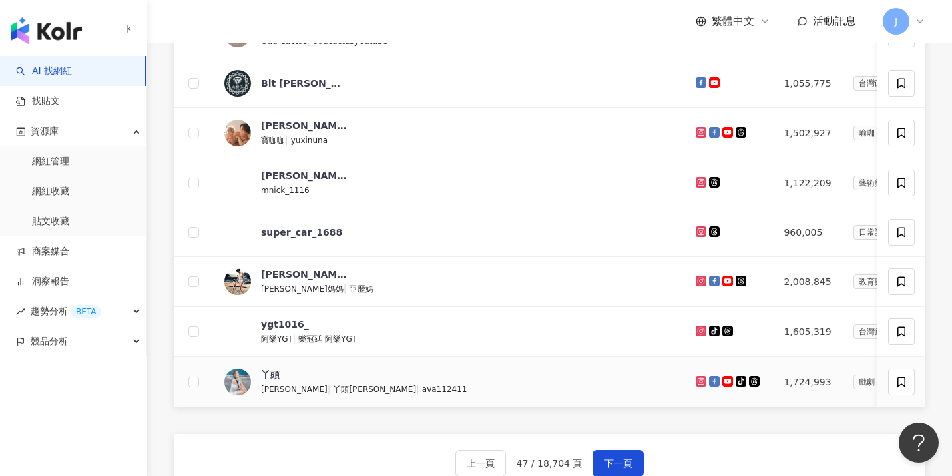
scroll to position [458, 0]
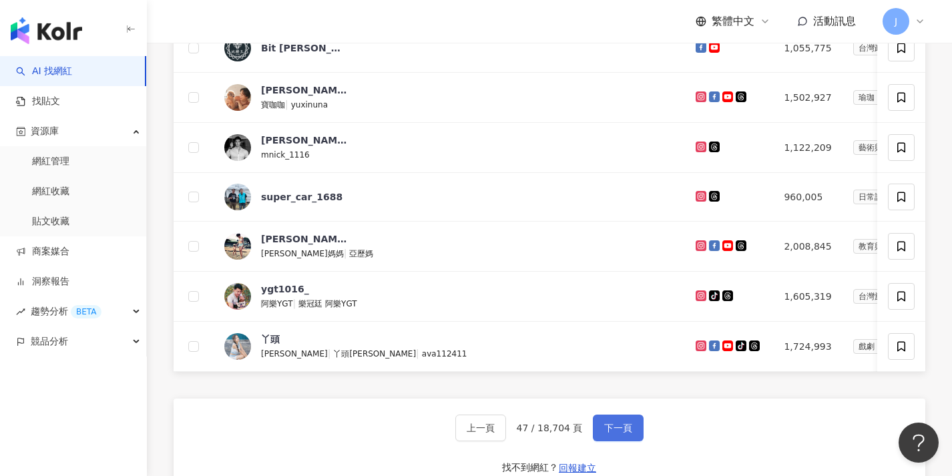
click at [626, 433] on span "下一頁" at bounding box center [618, 428] width 28 height 11
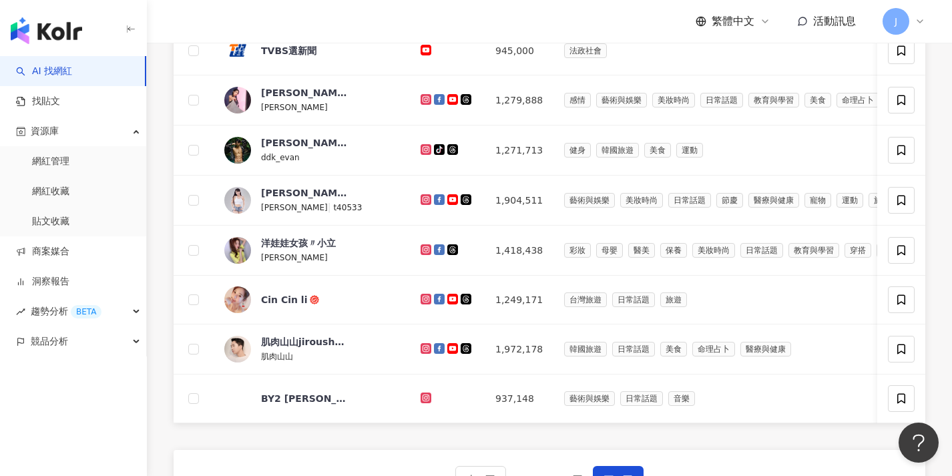
scroll to position [509, 0]
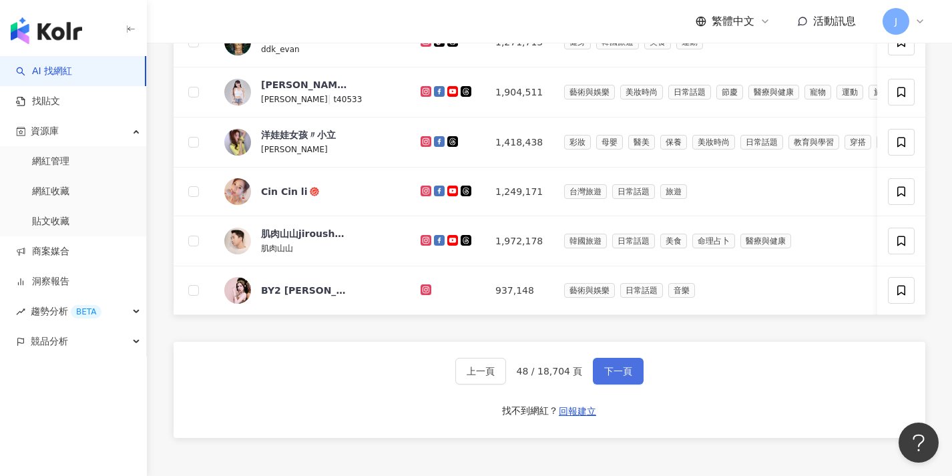
click at [614, 385] on button "下一頁" at bounding box center [618, 371] width 51 height 27
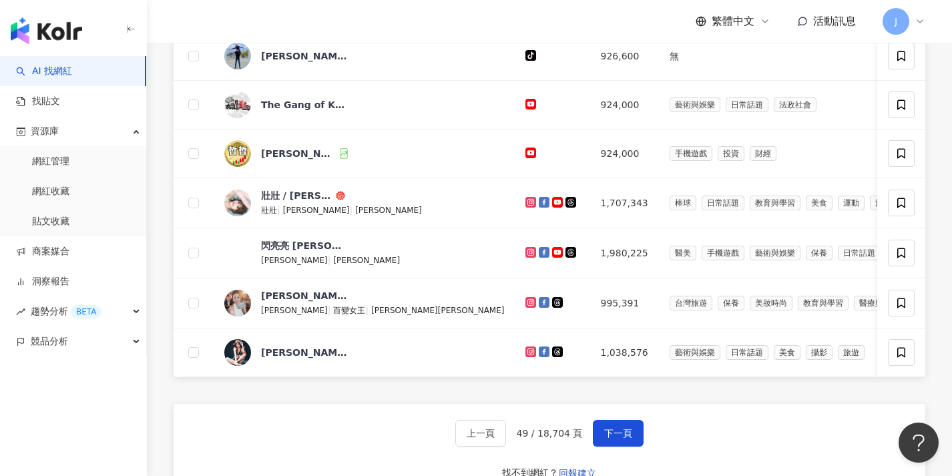
scroll to position [461, 0]
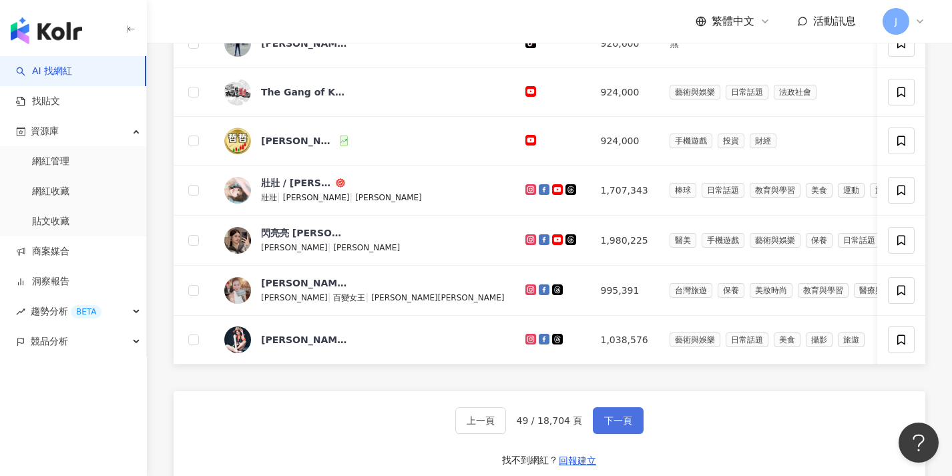
click at [614, 434] on button "下一頁" at bounding box center [618, 420] width 51 height 27
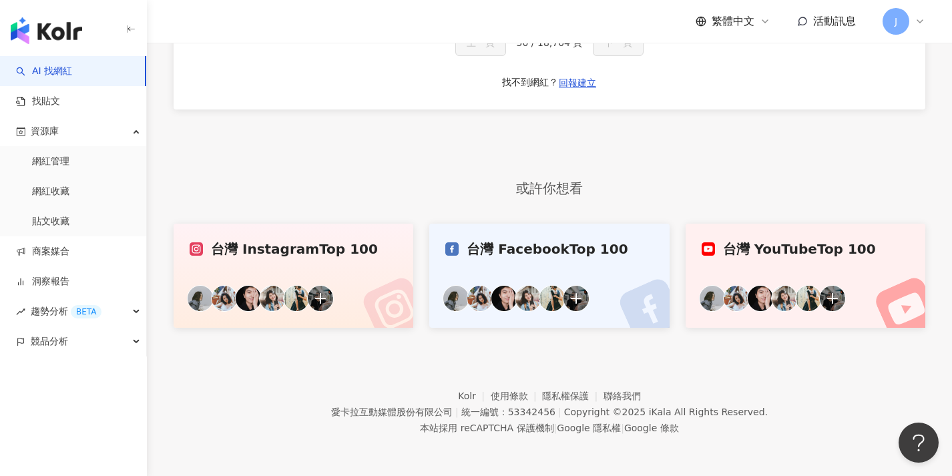
scroll to position [401, 0]
